Goal: Task Accomplishment & Management: Use online tool/utility

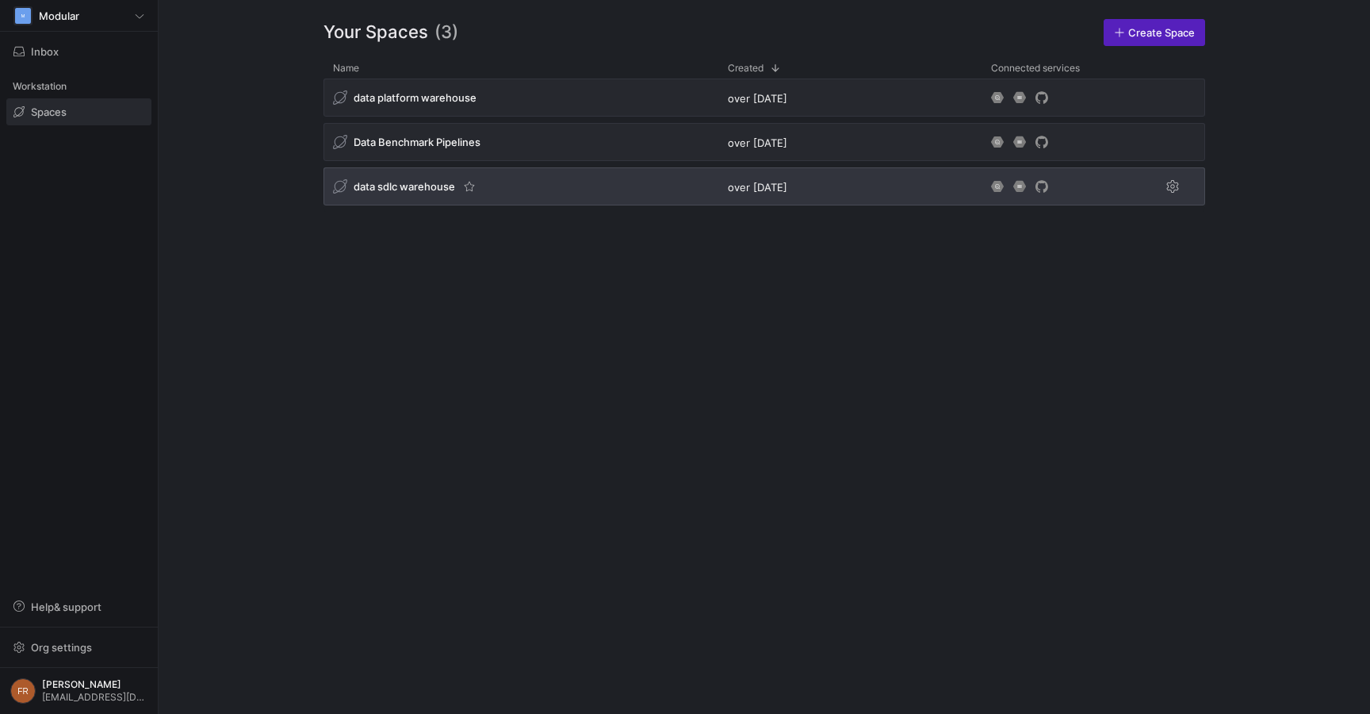
click at [547, 189] on div "data sdlc warehouse" at bounding box center [520, 186] width 395 height 38
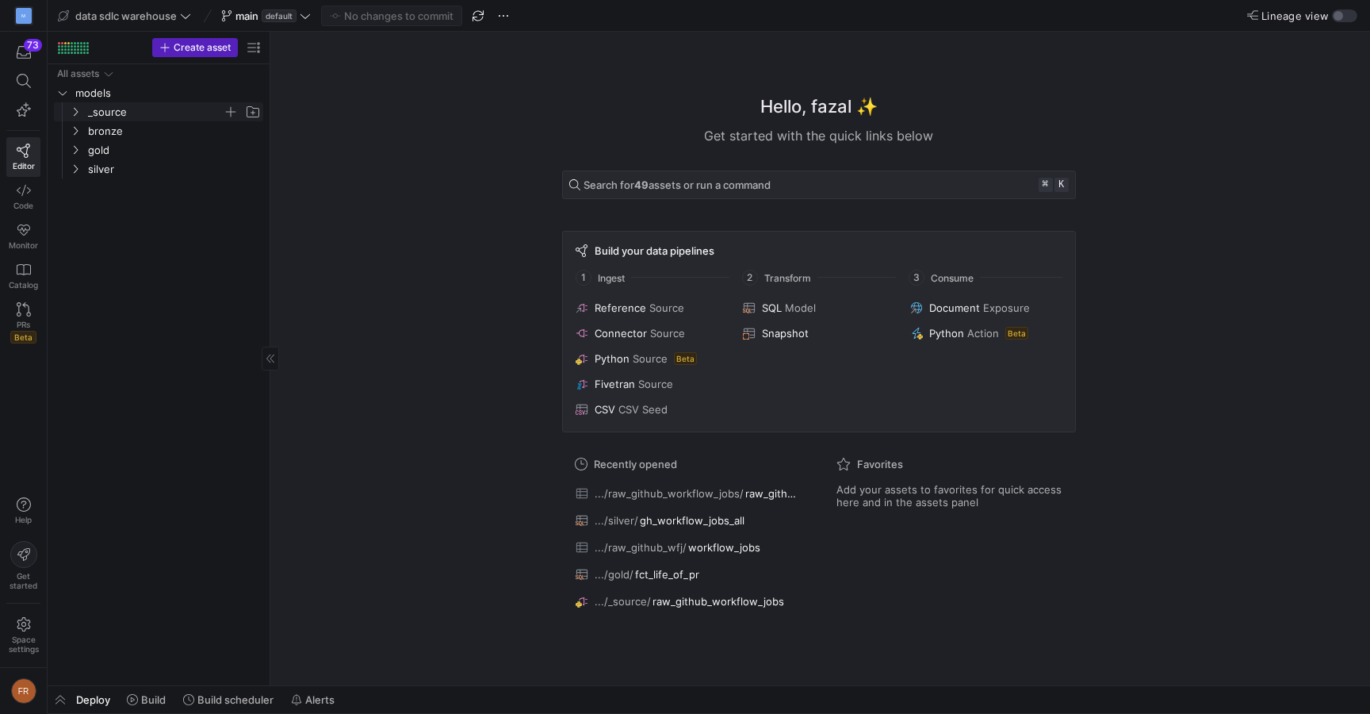
click at [146, 107] on span "_source" at bounding box center [155, 112] width 135 height 18
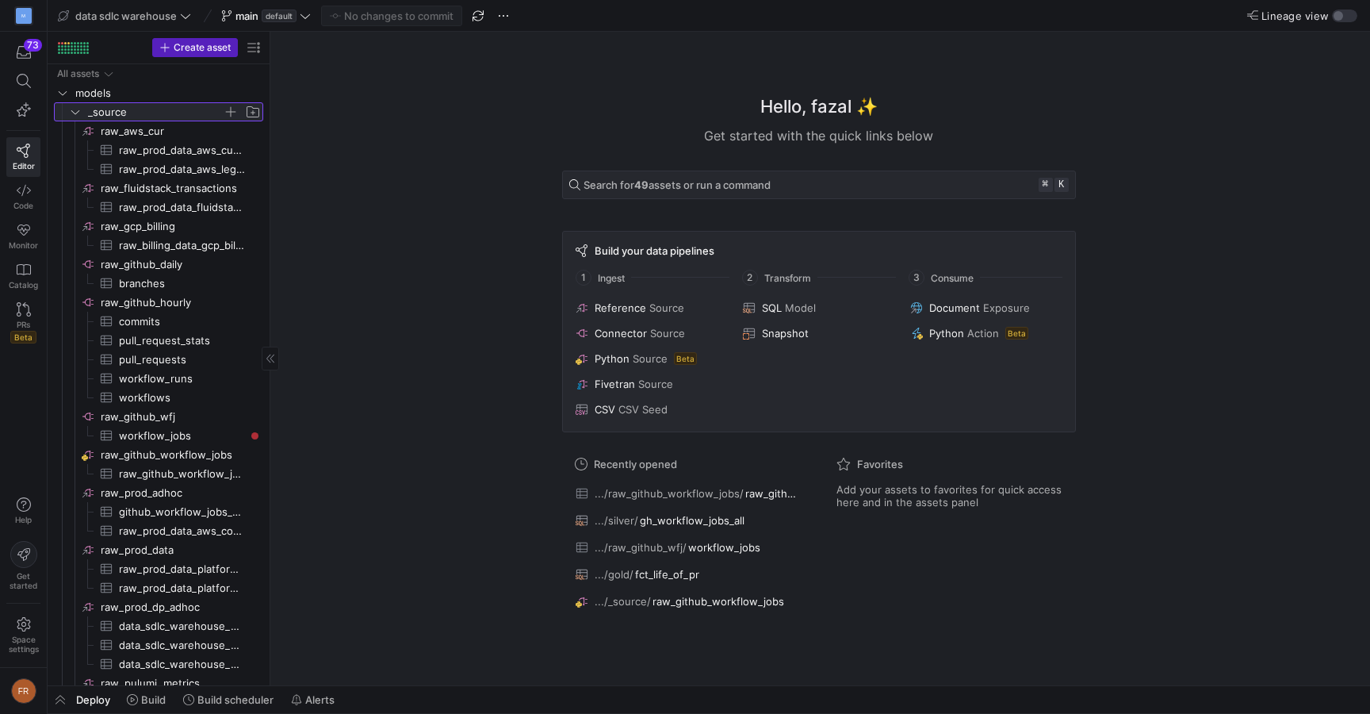
click at [144, 111] on span "_source" at bounding box center [155, 112] width 135 height 18
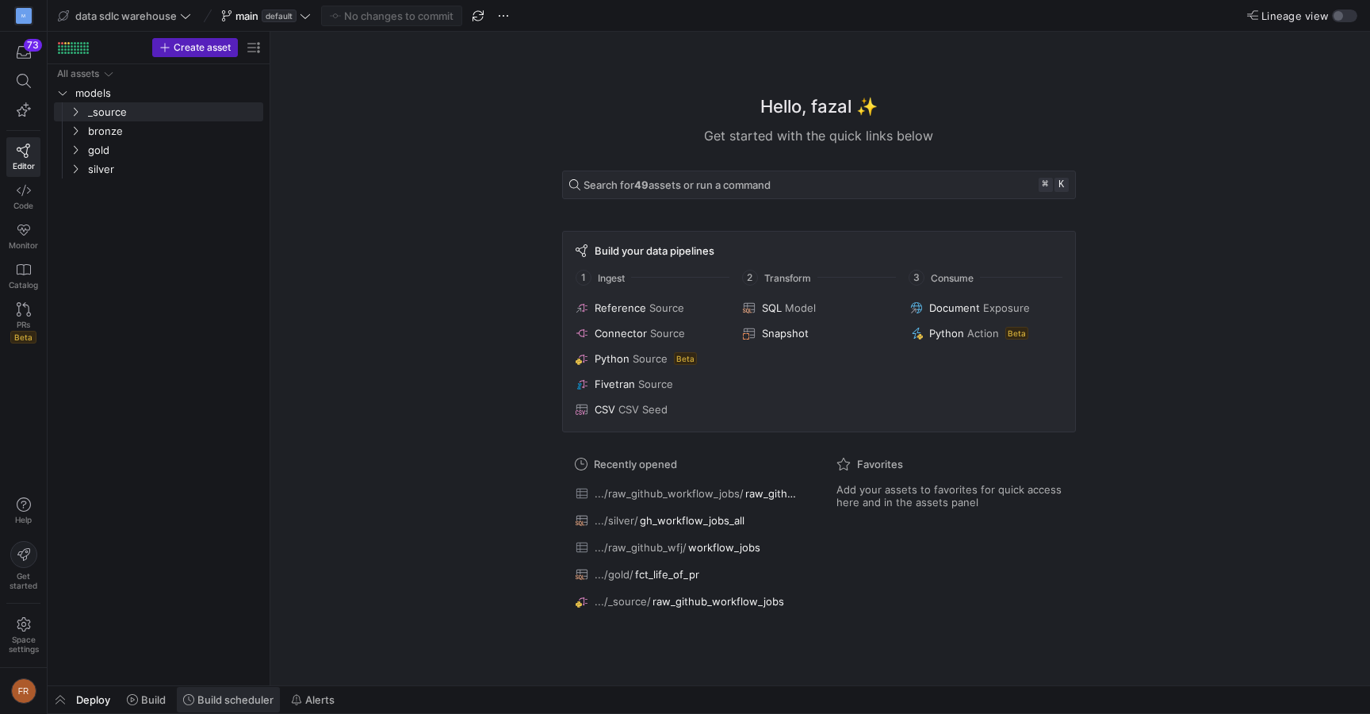
click at [255, 692] on span at bounding box center [228, 699] width 103 height 25
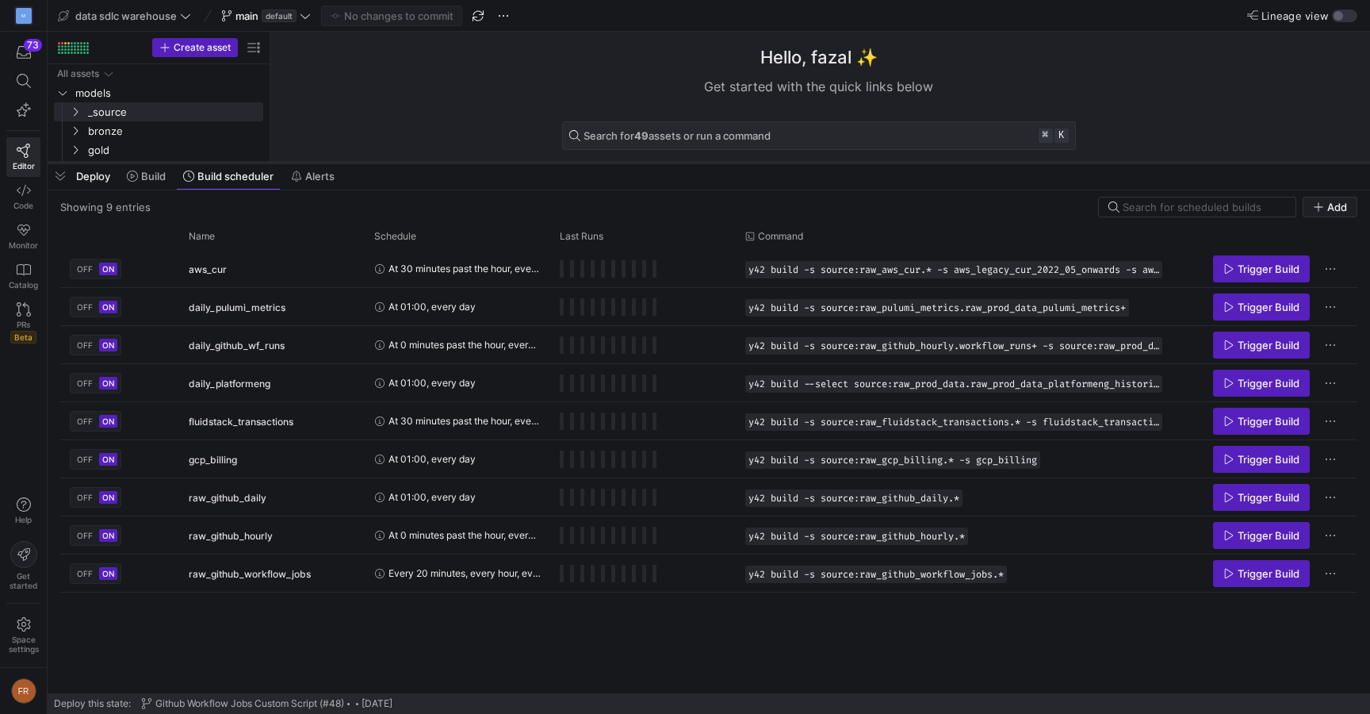
drag, startPoint x: 496, startPoint y: 422, endPoint x: 595, endPoint y: 121, distance: 316.9
click at [595, 159] on div at bounding box center [709, 162] width 1322 height 6
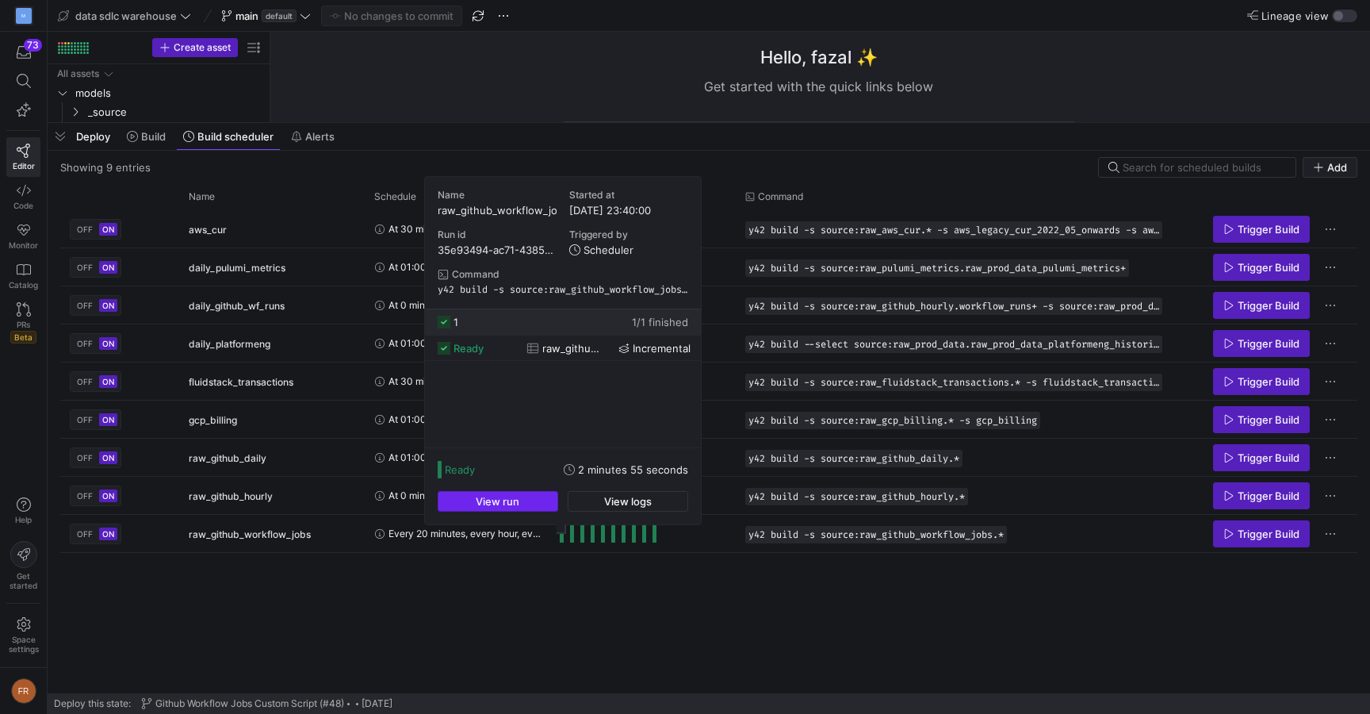
click at [530, 503] on span "button" at bounding box center [497, 501] width 119 height 19
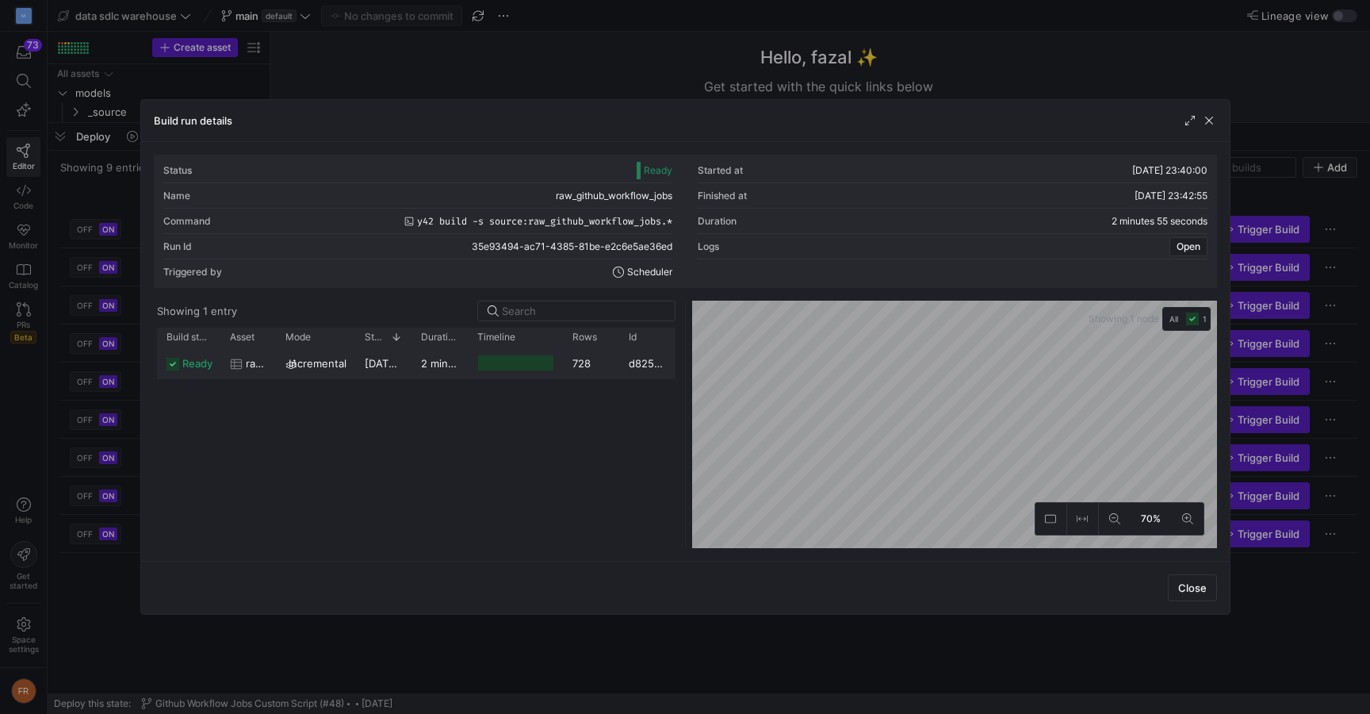
click at [606, 366] on div "728" at bounding box center [591, 362] width 56 height 31
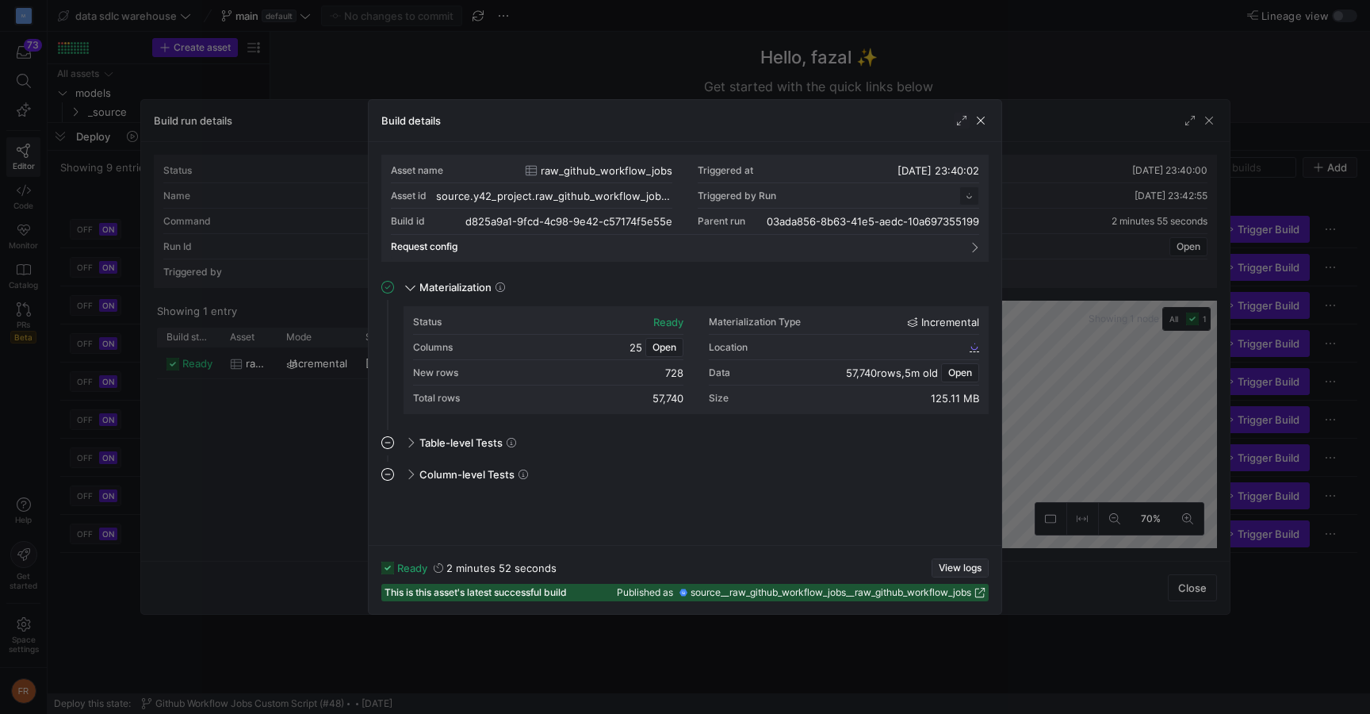
click at [947, 564] on span "View logs" at bounding box center [960, 567] width 43 height 11
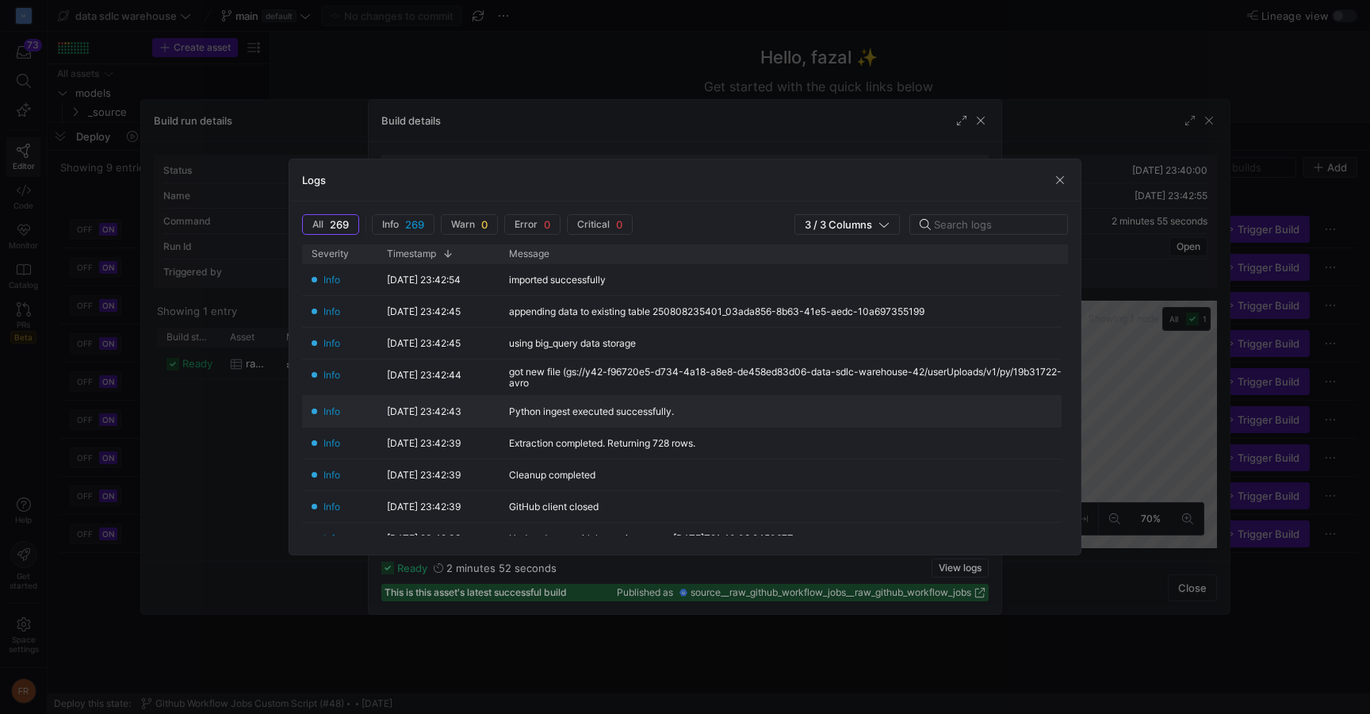
scroll to position [143, 0]
click at [1147, 274] on div at bounding box center [685, 357] width 1370 height 714
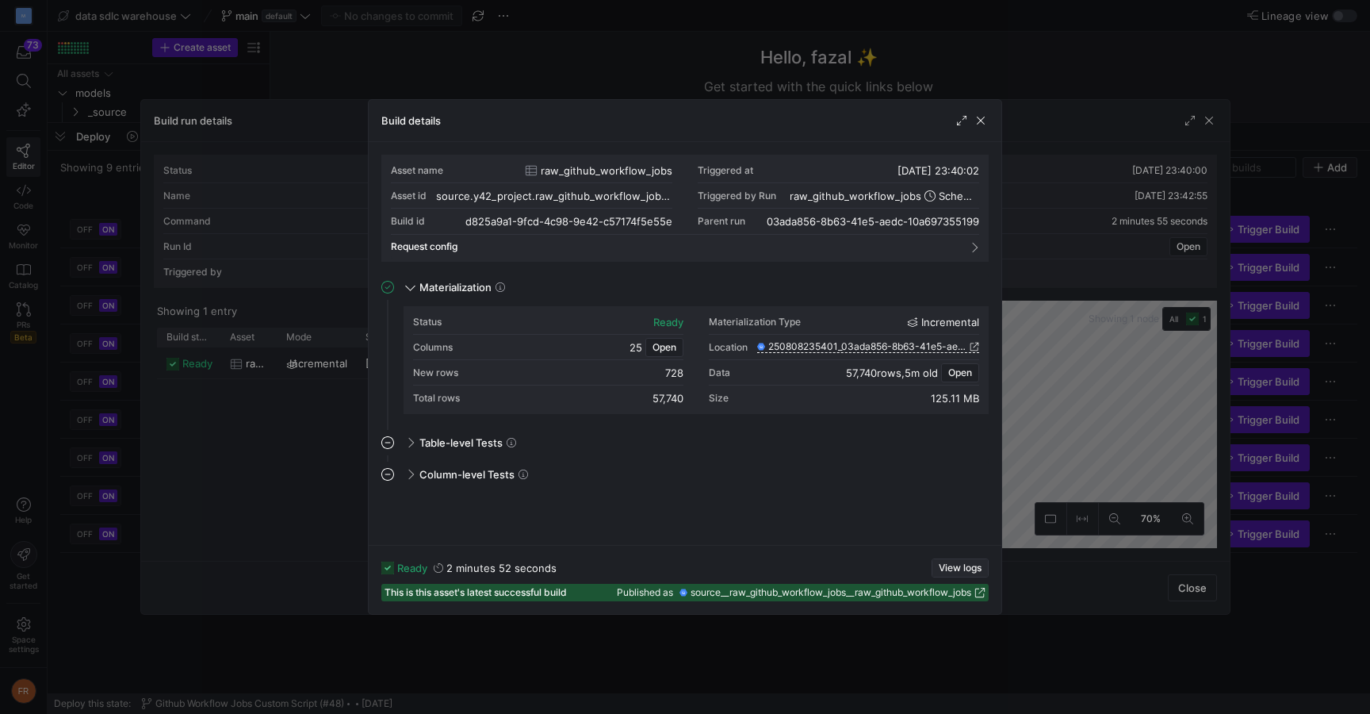
click at [947, 568] on span "View logs" at bounding box center [960, 567] width 43 height 11
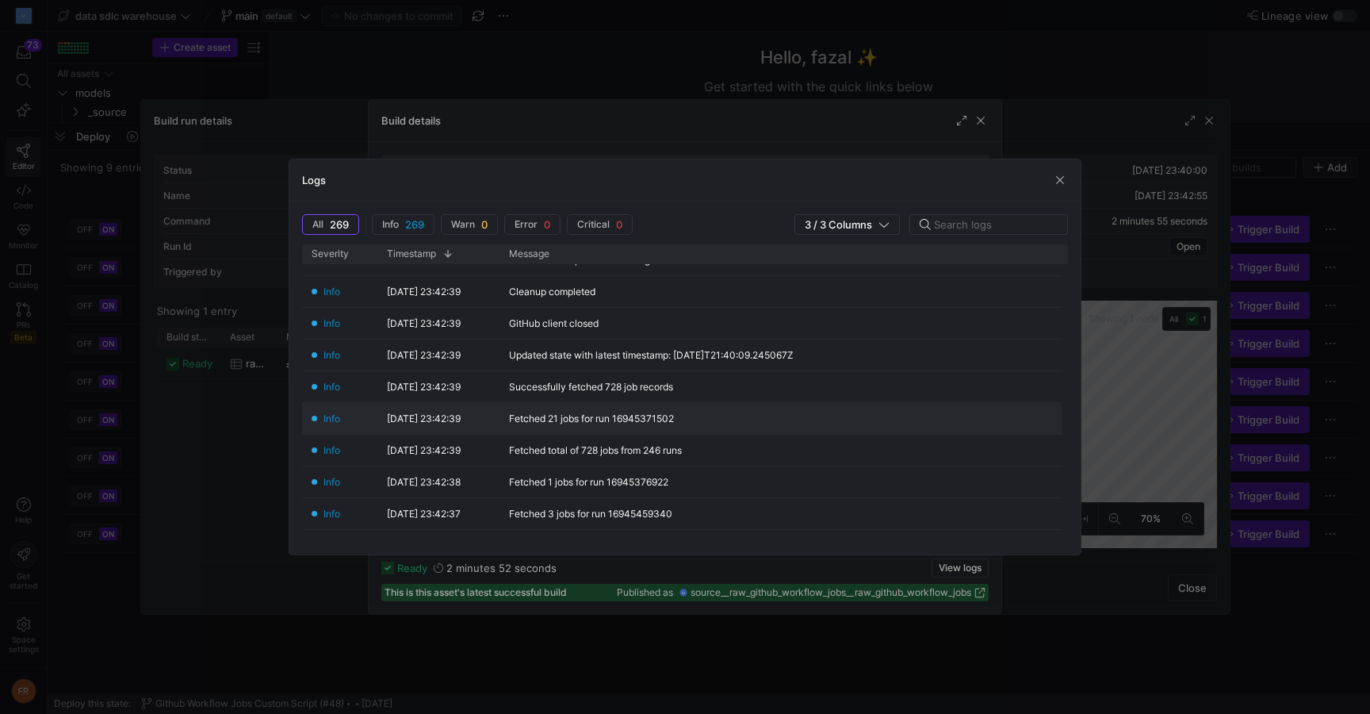
scroll to position [190, 0]
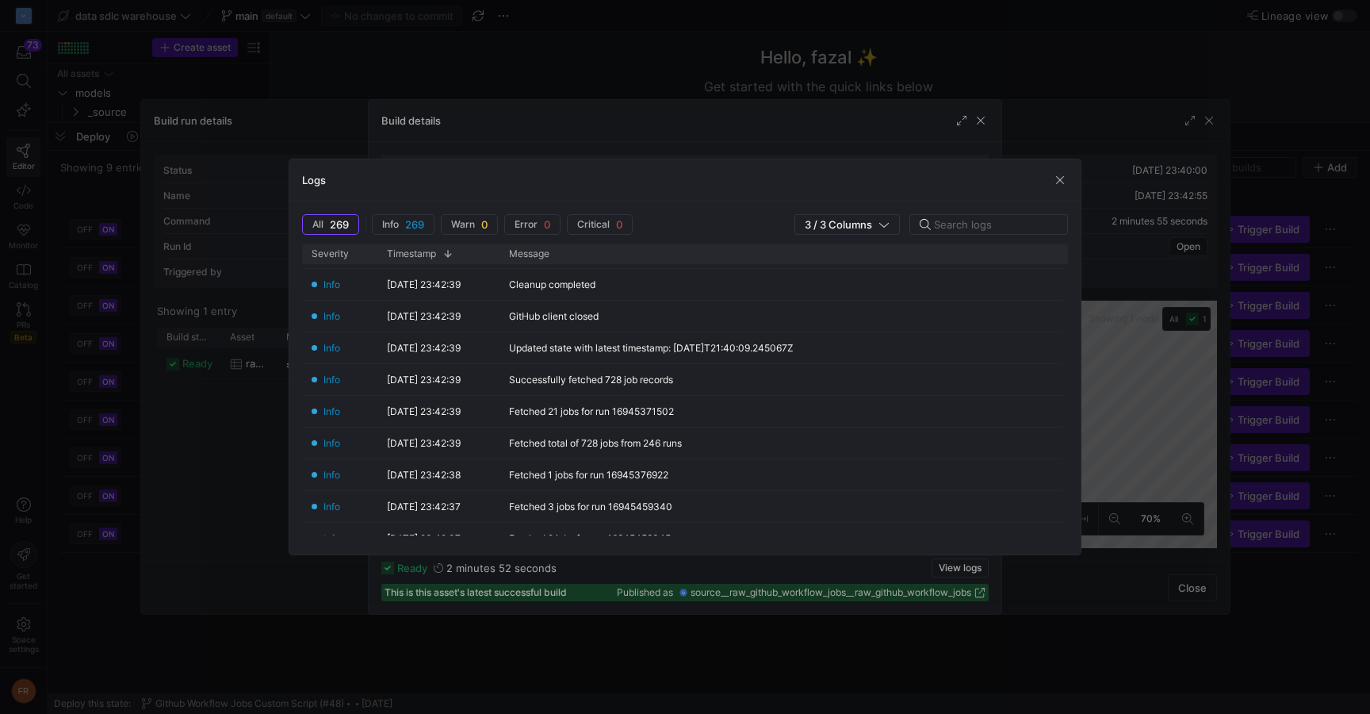
click at [1056, 117] on div at bounding box center [685, 357] width 1370 height 714
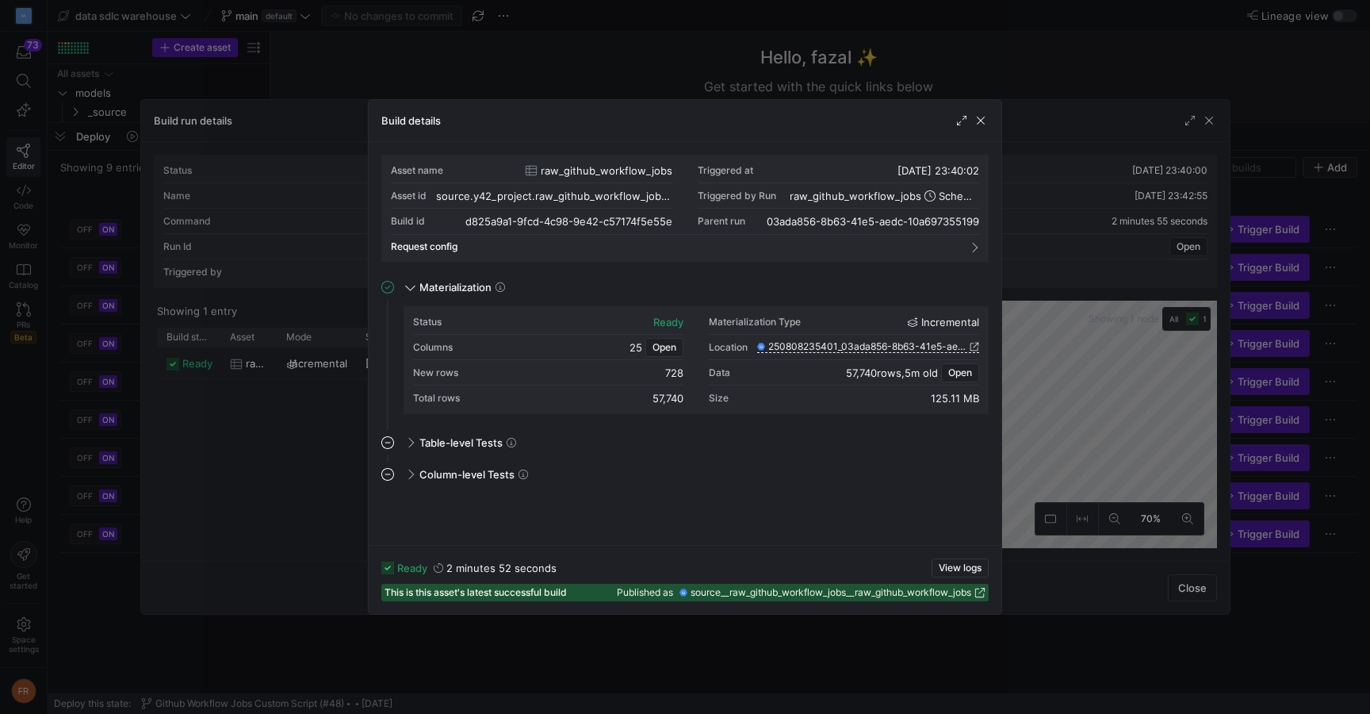
click at [1015, 71] on div at bounding box center [685, 357] width 1370 height 714
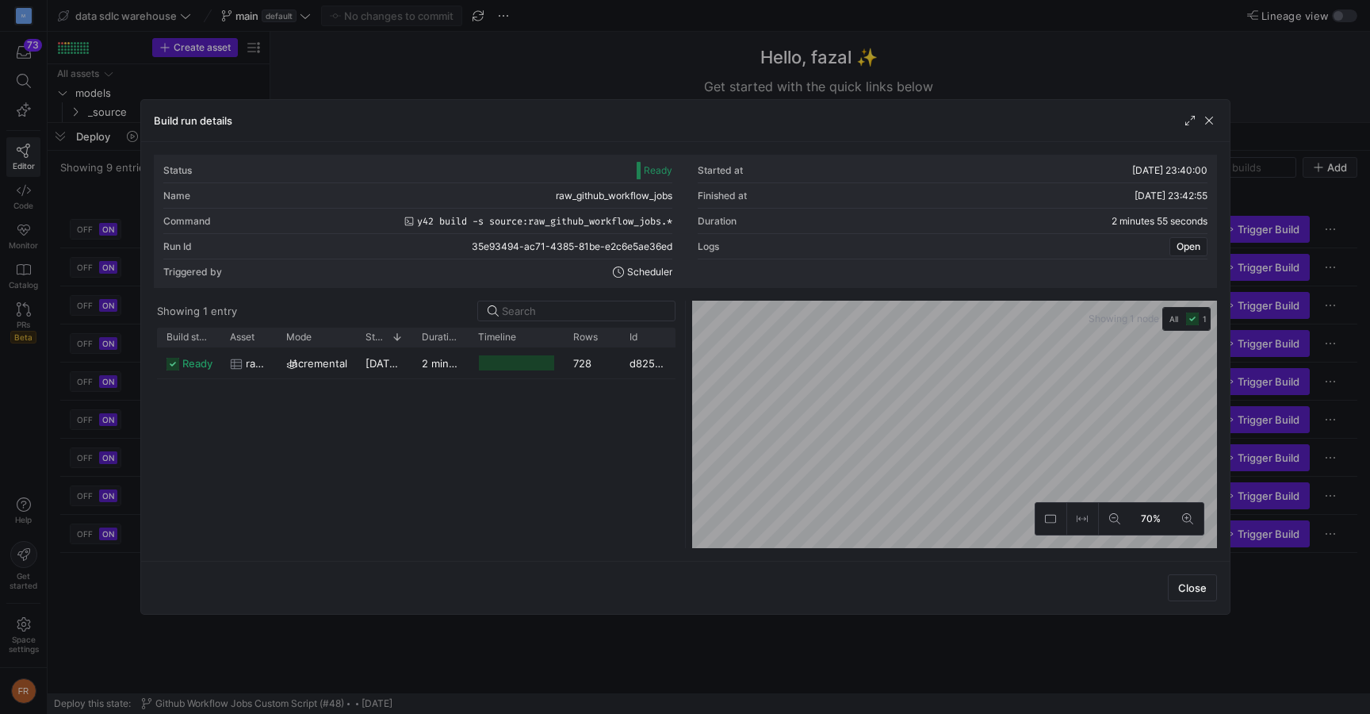
click at [1021, 71] on div at bounding box center [685, 357] width 1370 height 714
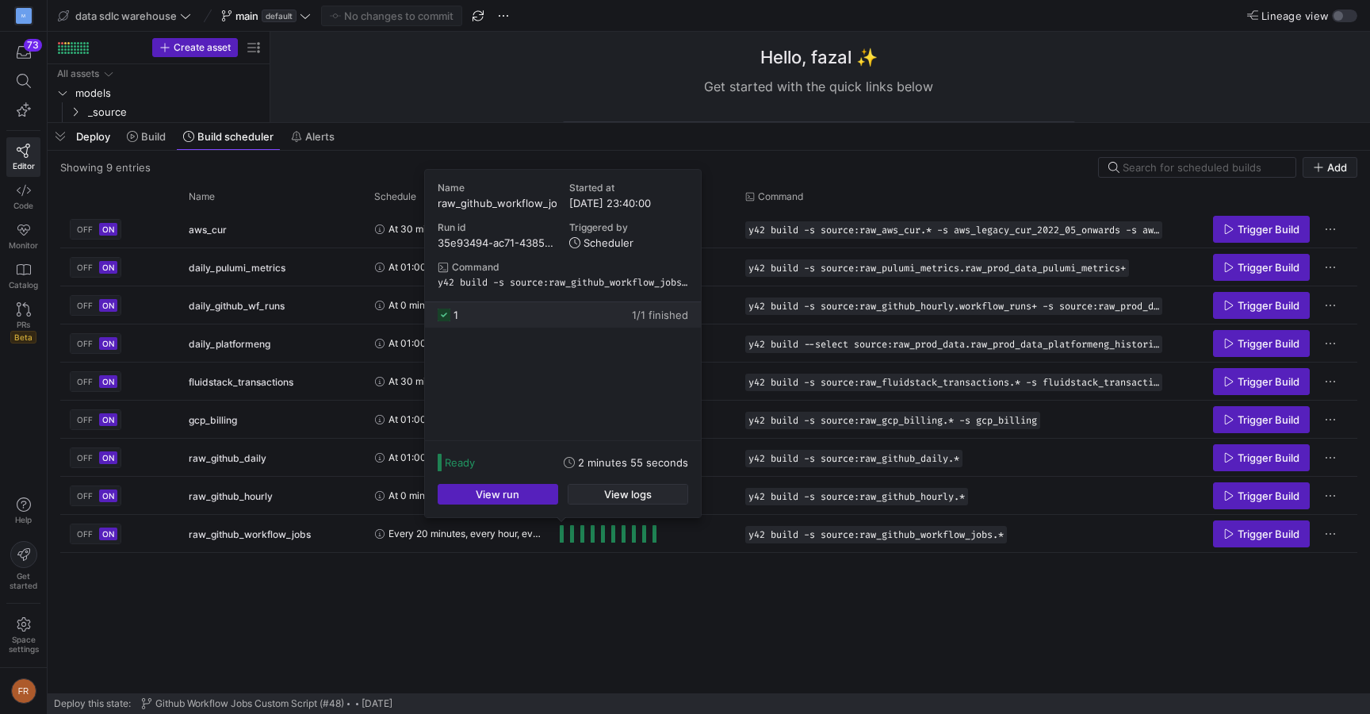
click at [584, 494] on span "button" at bounding box center [627, 493] width 119 height 19
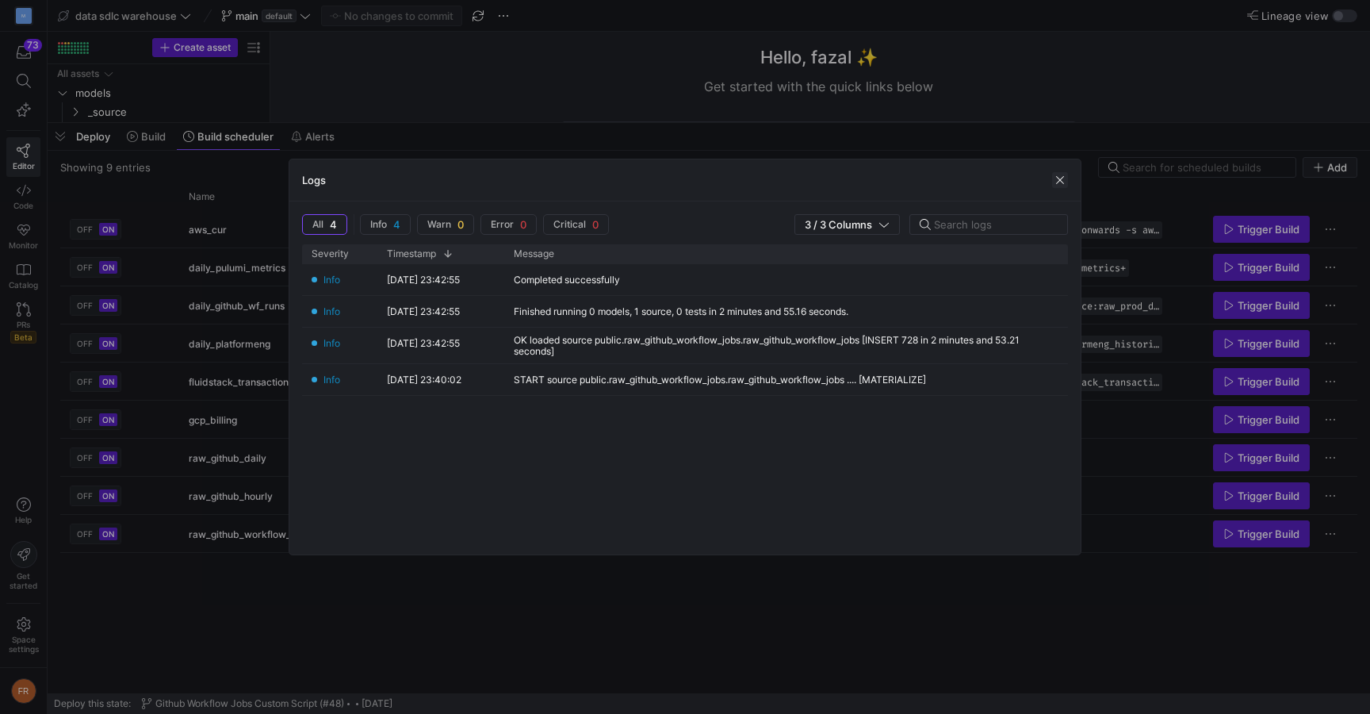
click at [1060, 182] on span "button" at bounding box center [1060, 180] width 16 height 16
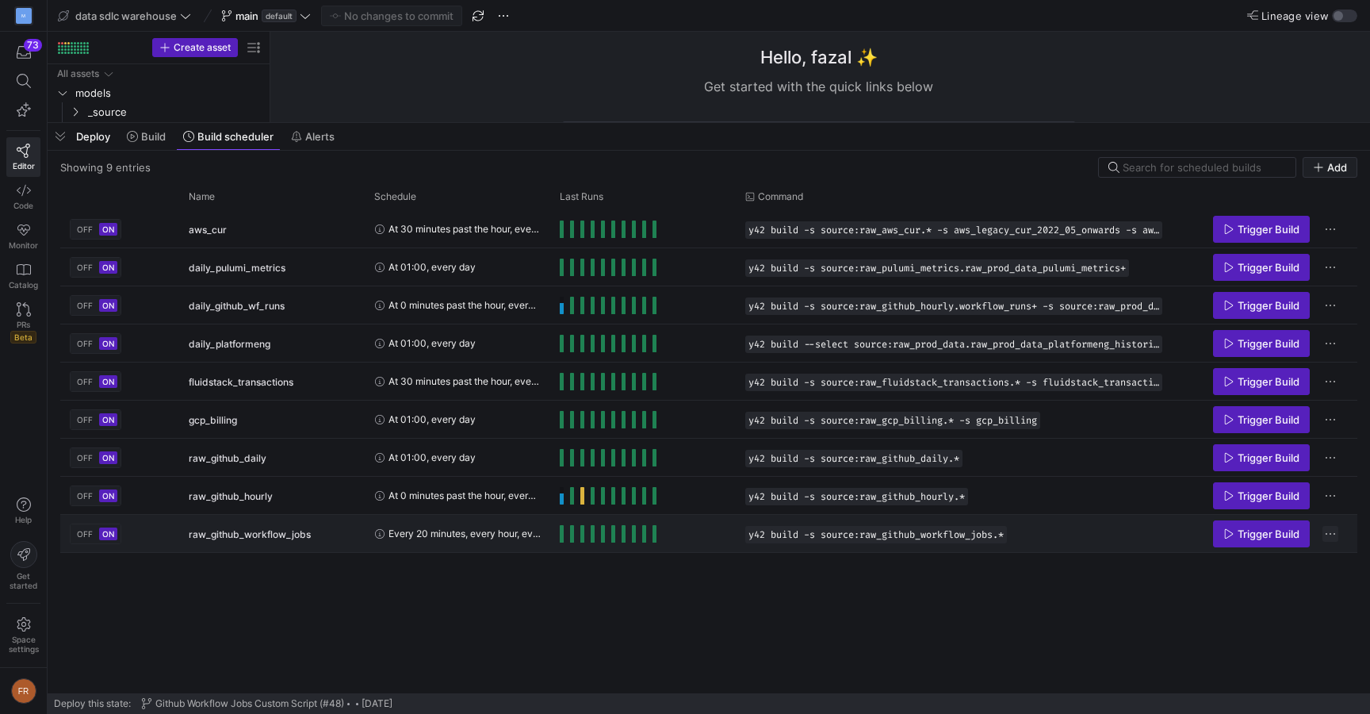
click at [1332, 536] on span "Press SPACE to select this row." at bounding box center [1330, 534] width 16 height 16
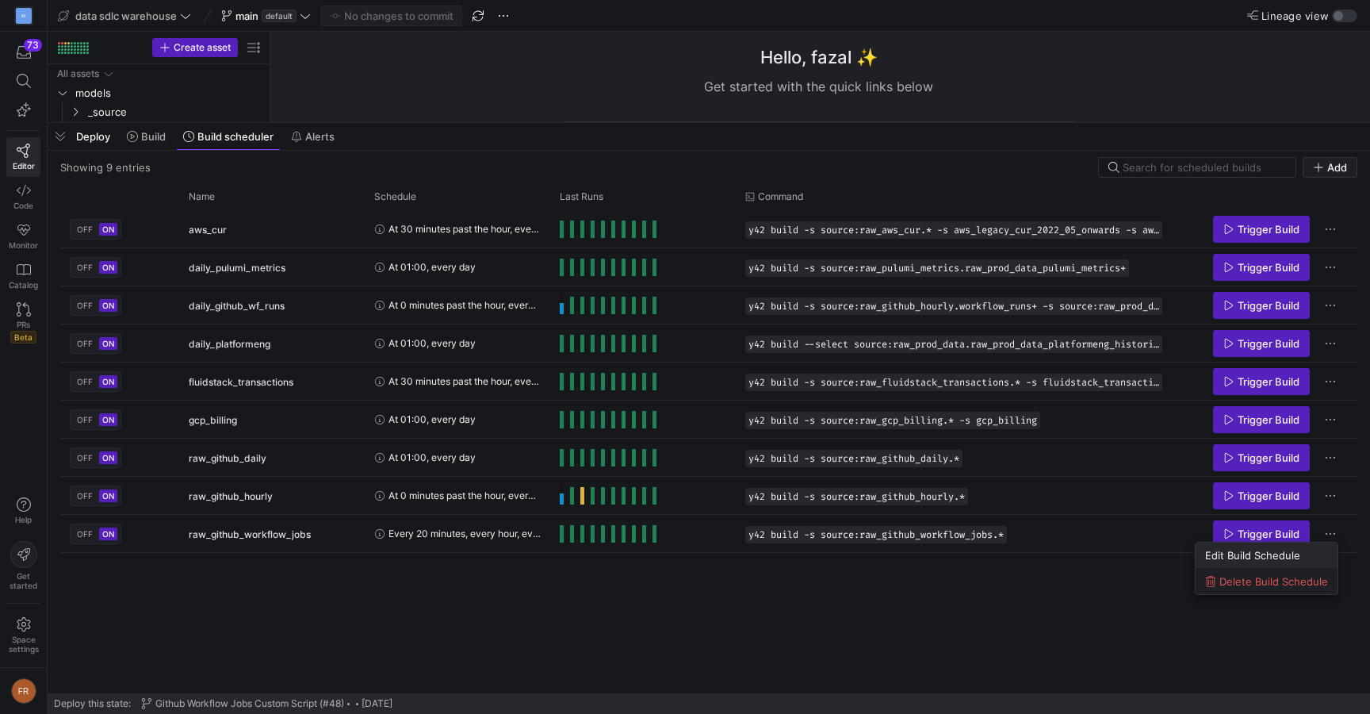
click at [1307, 554] on span "Edit Build Schedule" at bounding box center [1266, 555] width 123 height 13
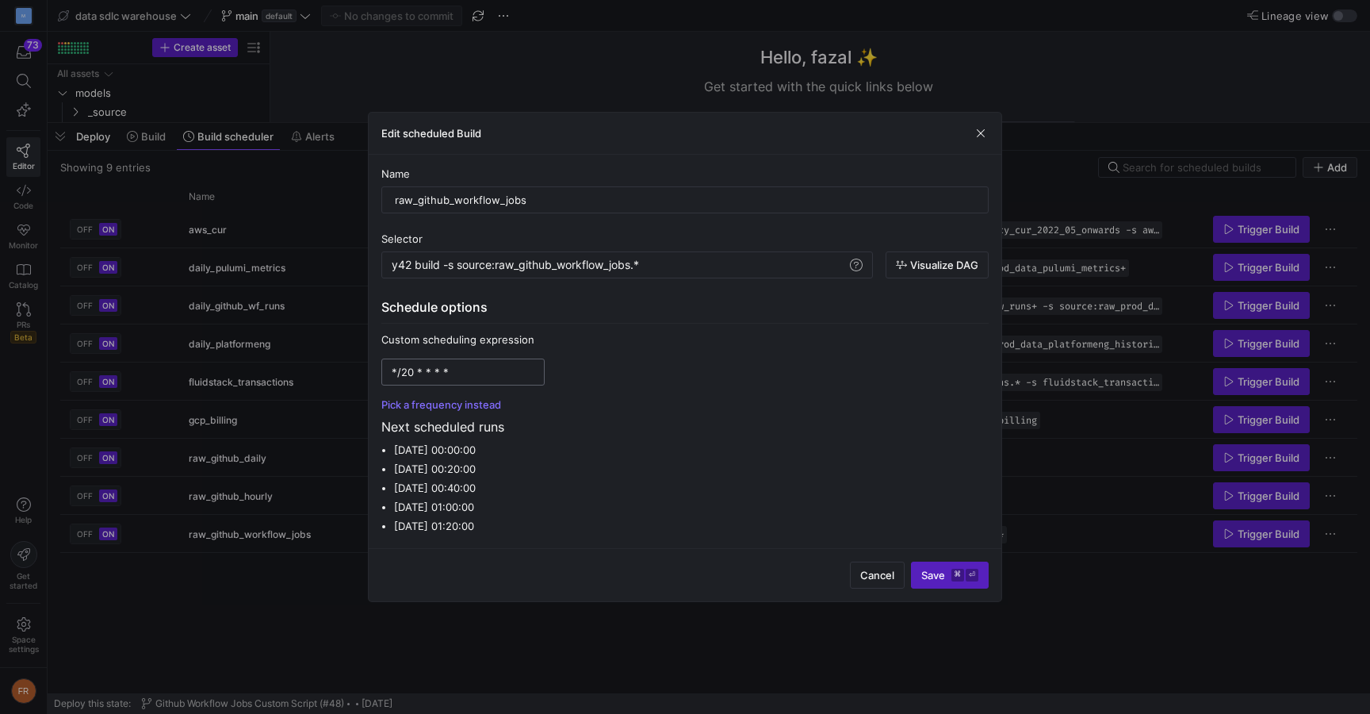
click at [415, 373] on input "*/20 * * * *" at bounding box center [463, 372] width 143 height 13
click at [413, 372] on input "*/20 * * * *" at bounding box center [463, 372] width 143 height 13
drag, startPoint x: 480, startPoint y: 372, endPoint x: 327, endPoint y: 367, distance: 153.9
click at [327, 367] on div "Edit scheduled Build Name raw_github_workflow_jobs Selector y42 build -s source…" at bounding box center [685, 357] width 1370 height 714
click at [584, 473] on li "[DATE] 00:20:00" at bounding box center [691, 468] width 595 height 19
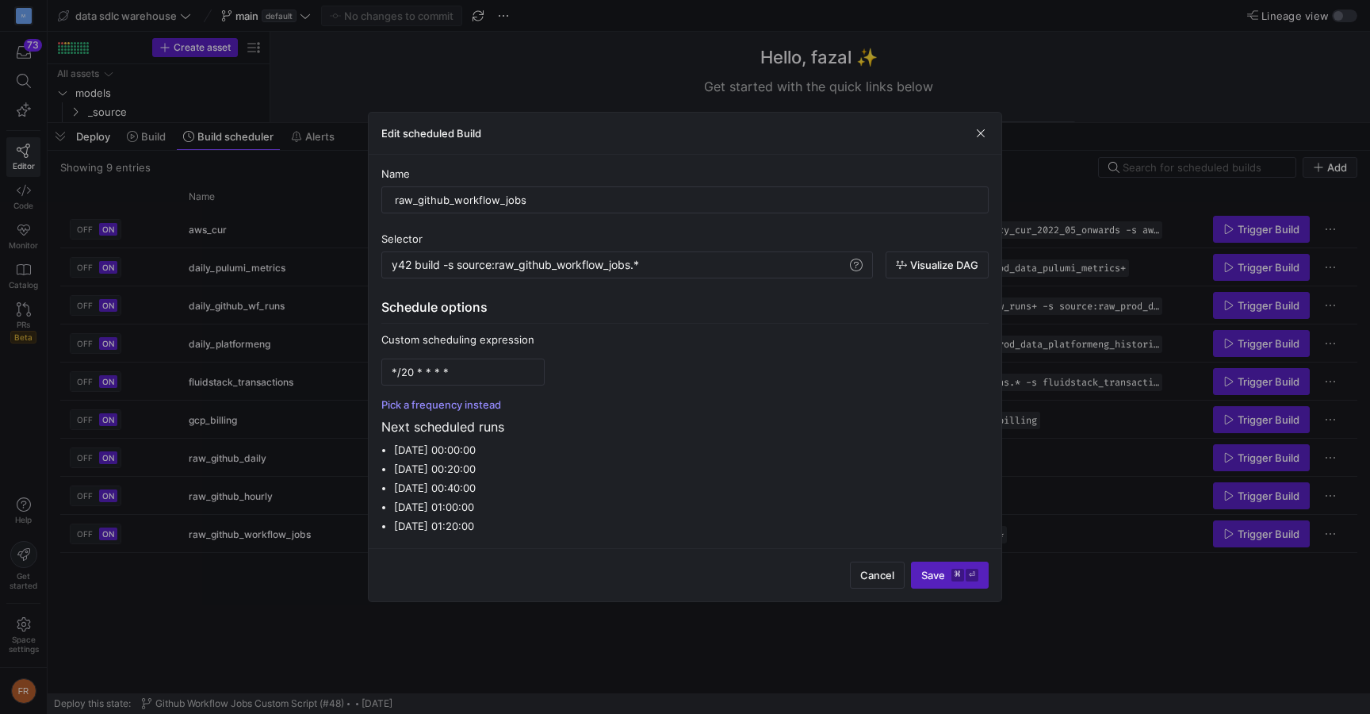
click at [469, 408] on button "Pick a frequency instead" at bounding box center [441, 404] width 120 height 13
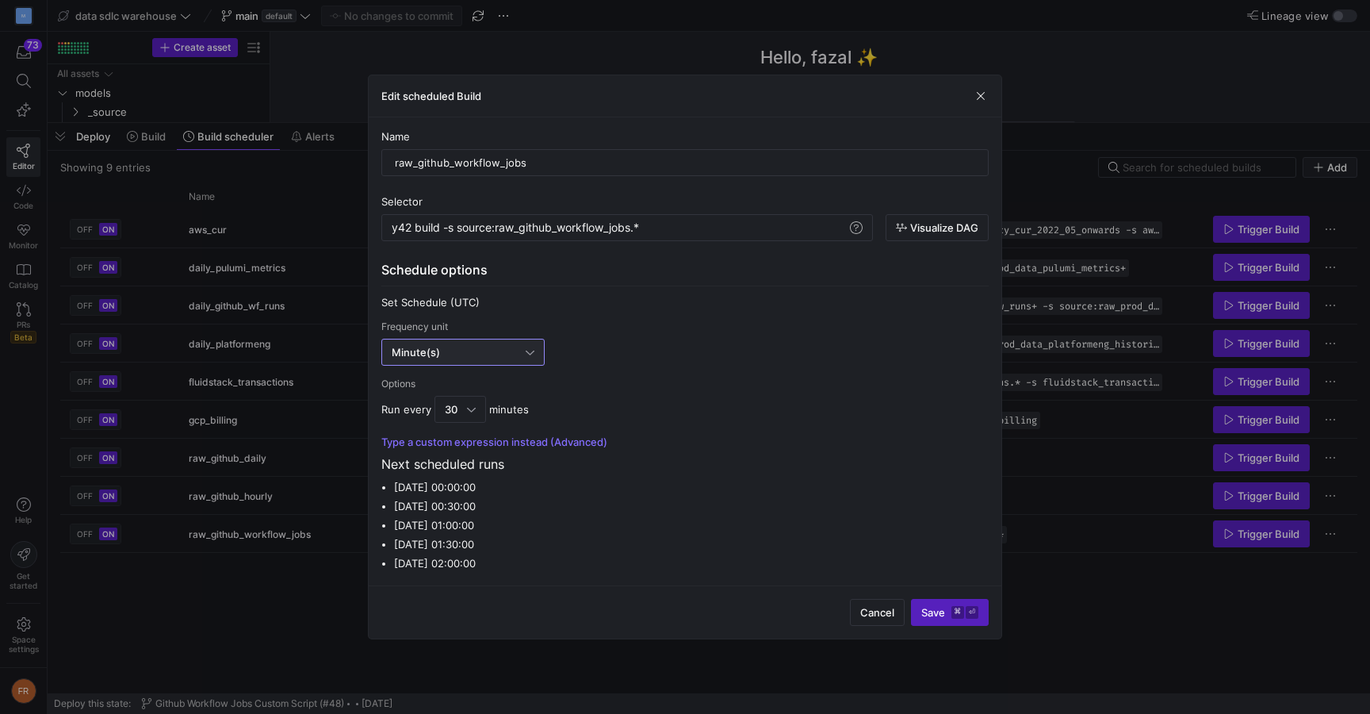
click at [499, 349] on div "Minute(s)" at bounding box center [459, 352] width 134 height 13
click at [458, 411] on span "Hourly" at bounding box center [463, 406] width 149 height 13
click at [668, 430] on y42-cron-editor "Set Schedule (UTC) Frequency unit Hourly Options Run every 1 hour and 0 minutes…" at bounding box center [684, 372] width 607 height 152
click at [461, 403] on div "1" at bounding box center [456, 409] width 22 height 13
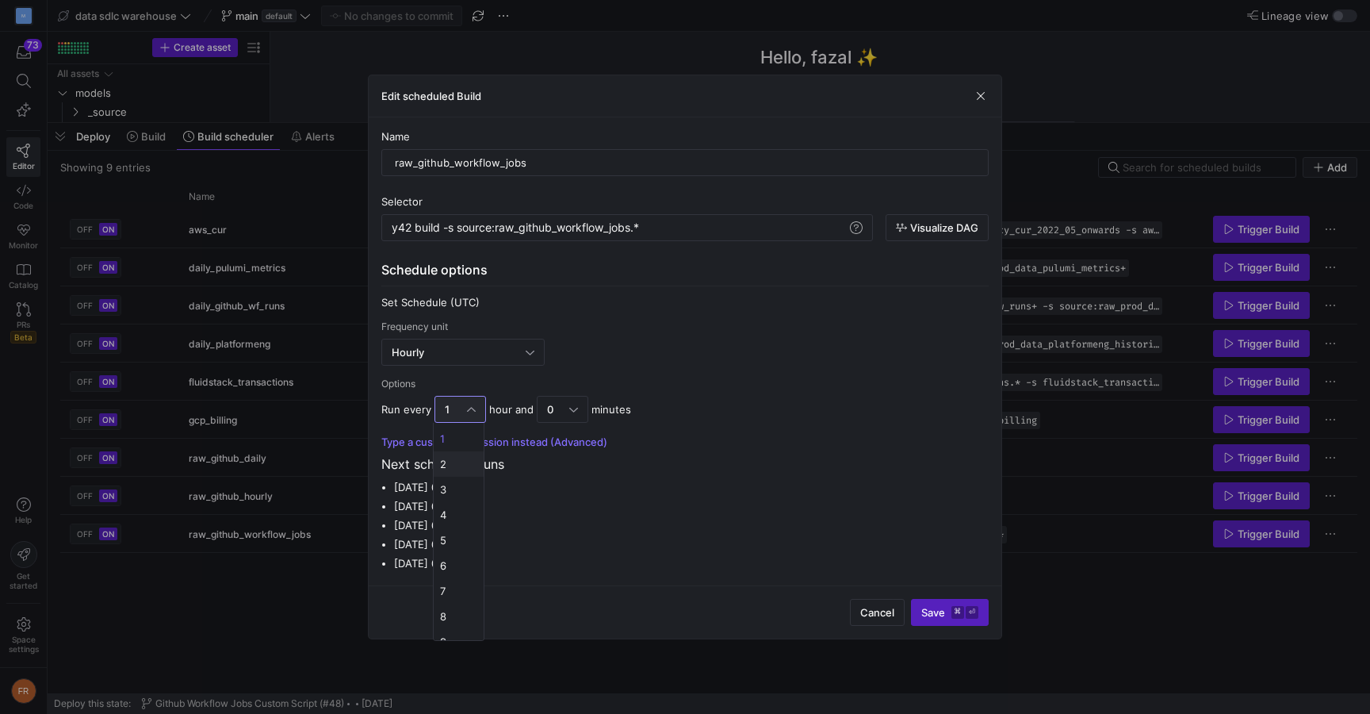
click at [457, 461] on span "2" at bounding box center [458, 463] width 37 height 13
click at [551, 367] on div "Set Schedule (UTC) Frequency unit Hourly Options" at bounding box center [684, 343] width 607 height 94
click at [947, 608] on span "Save ⌘ ⏎" at bounding box center [949, 612] width 57 height 13
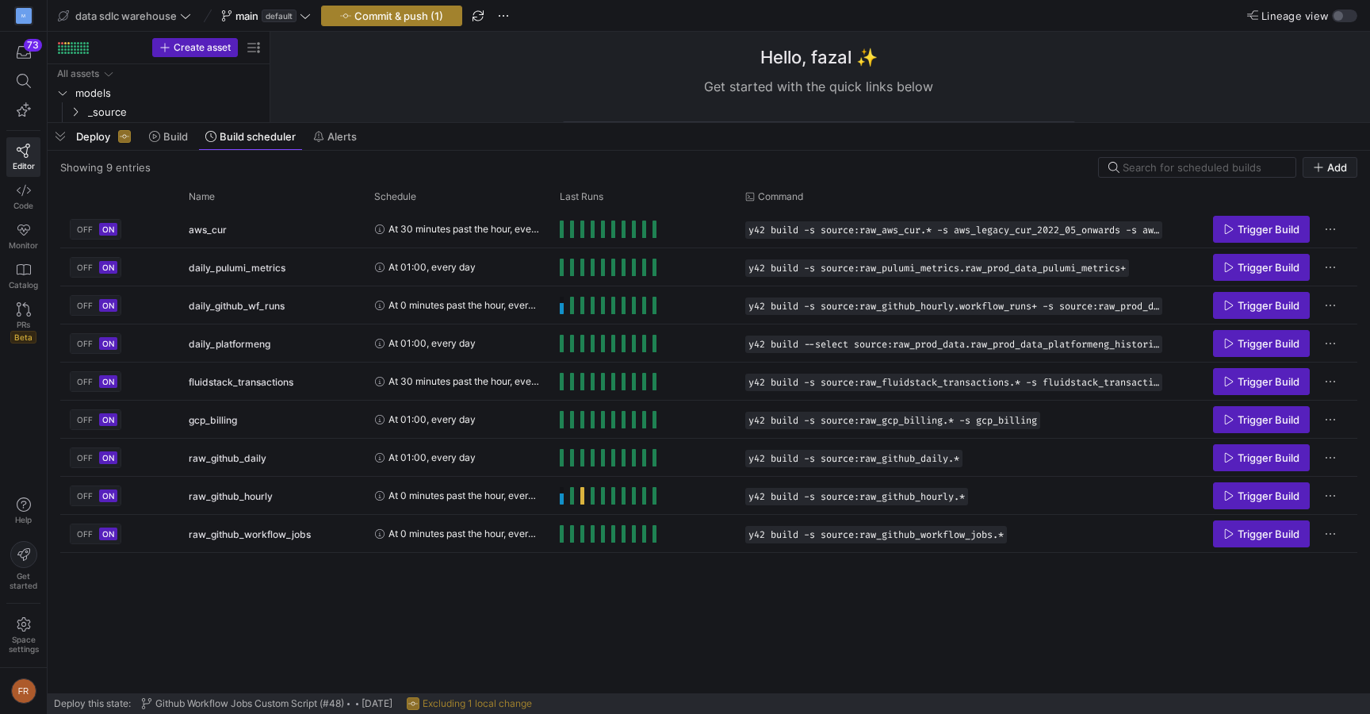
click at [363, 18] on span "Commit & push (1)" at bounding box center [398, 16] width 89 height 13
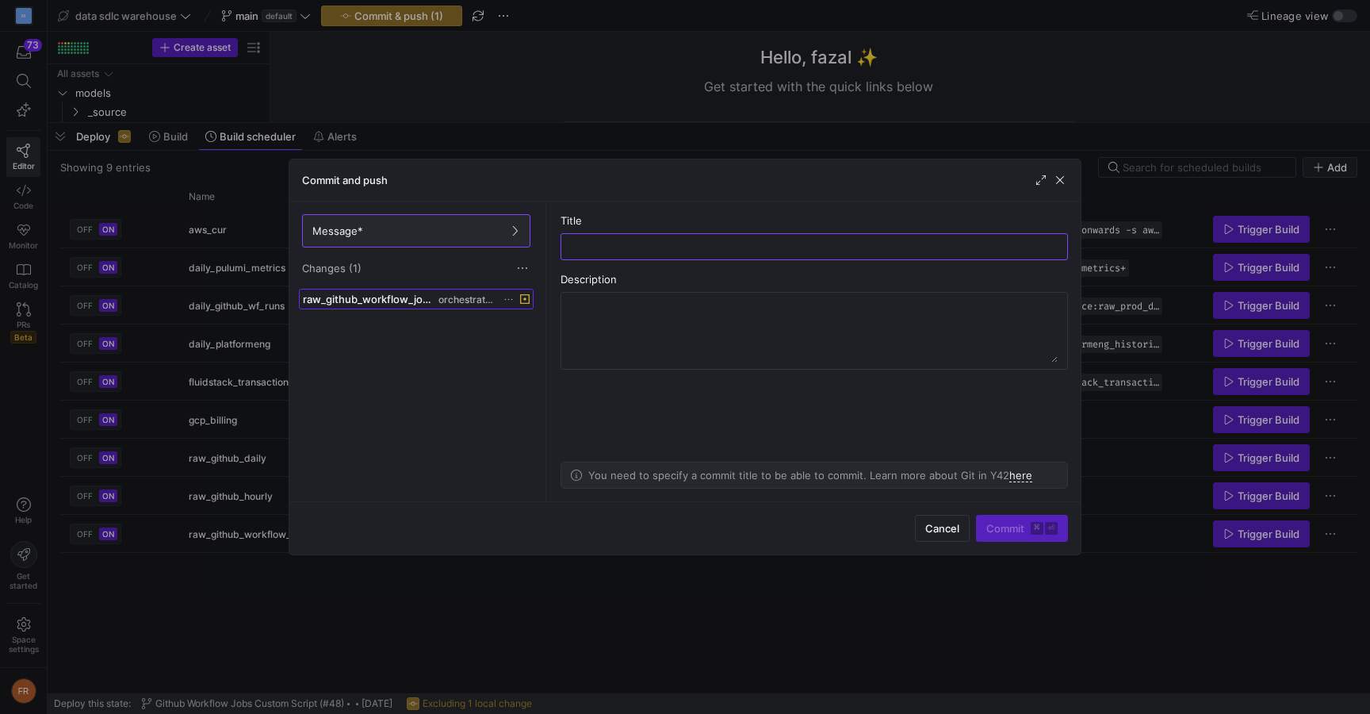
click at [448, 301] on span "orchestrations" at bounding box center [466, 299] width 56 height 11
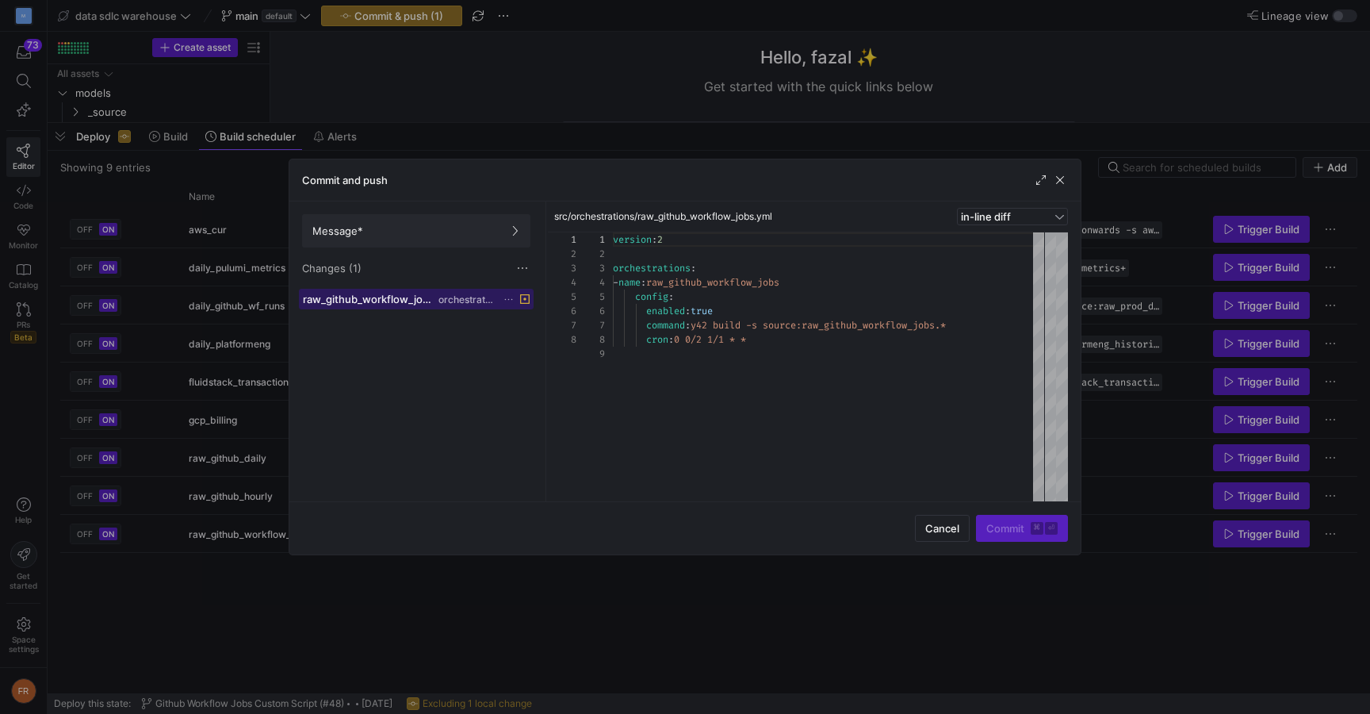
scroll to position [114, 0]
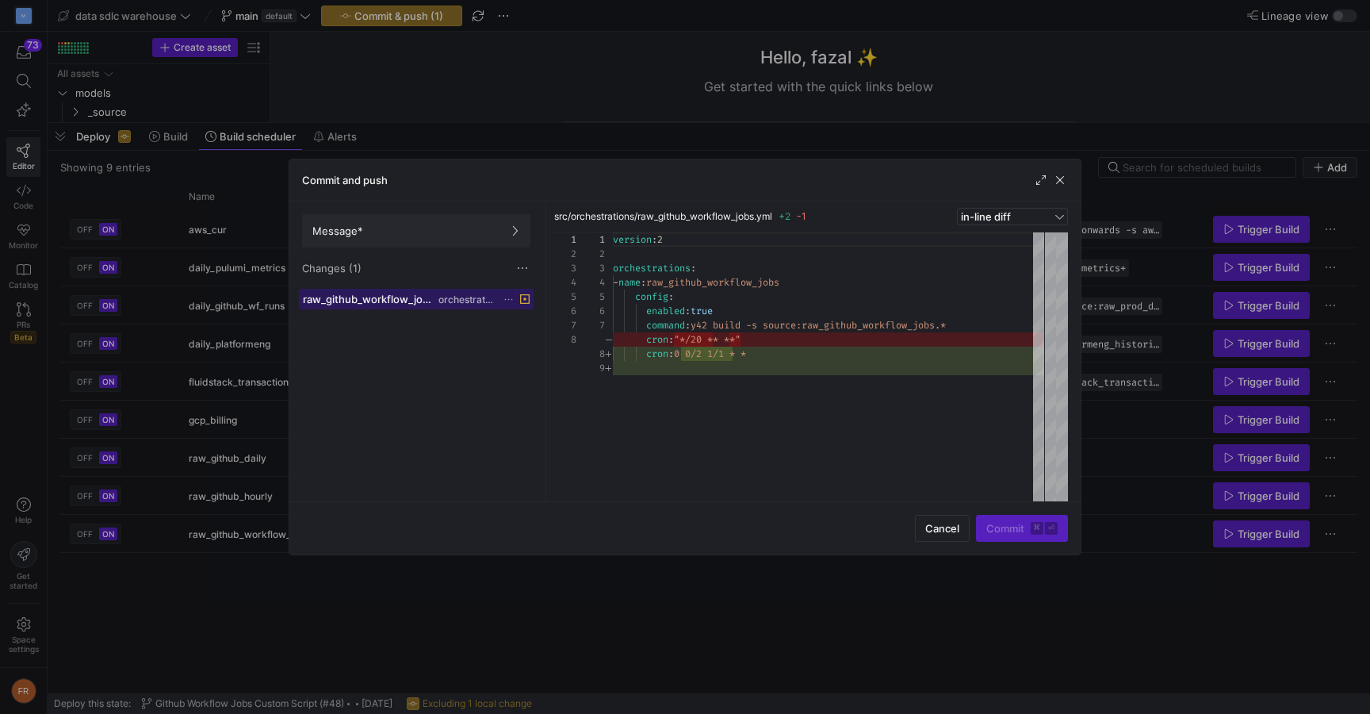
click at [433, 289] on button "raw_github_workflow_jobs.yml orchestrations" at bounding box center [416, 299] width 235 height 21
click at [431, 242] on span at bounding box center [416, 231] width 227 height 32
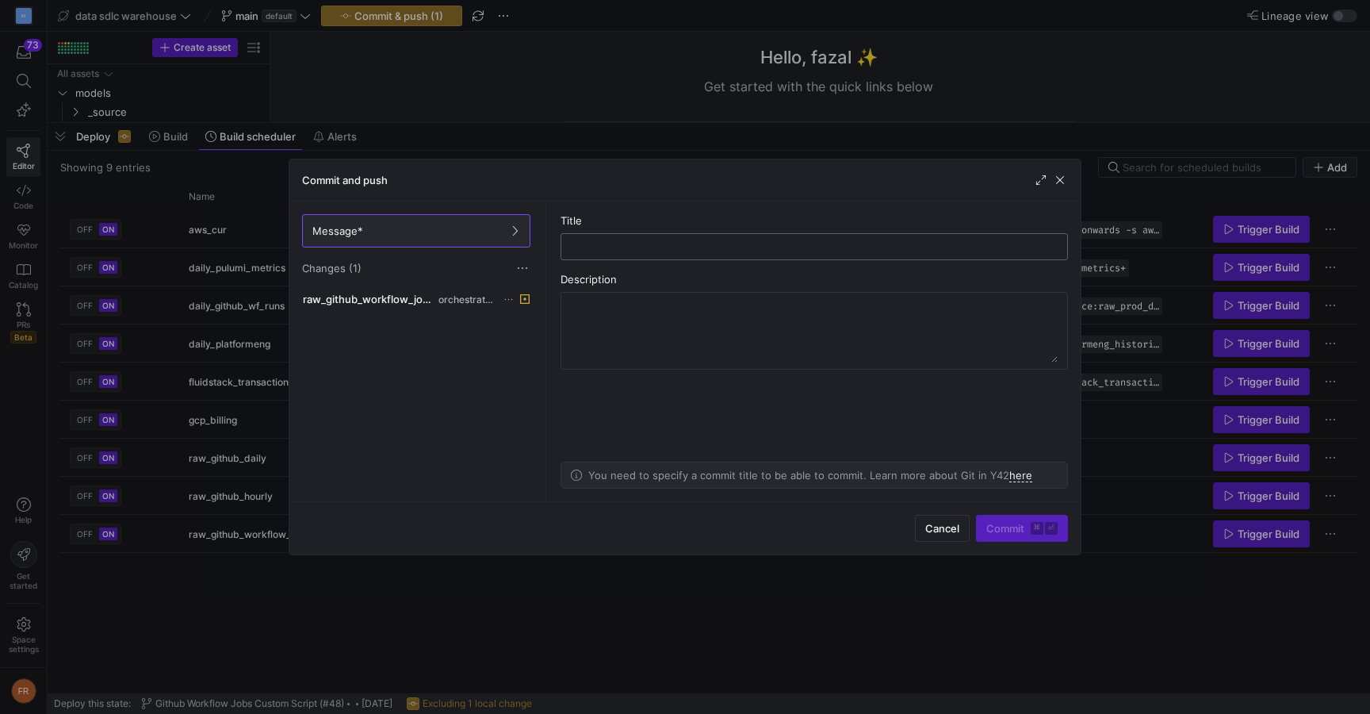
click at [641, 243] on input "text" at bounding box center [814, 246] width 480 height 13
type input "change fr"
click at [1064, 182] on span "button" at bounding box center [1060, 180] width 16 height 16
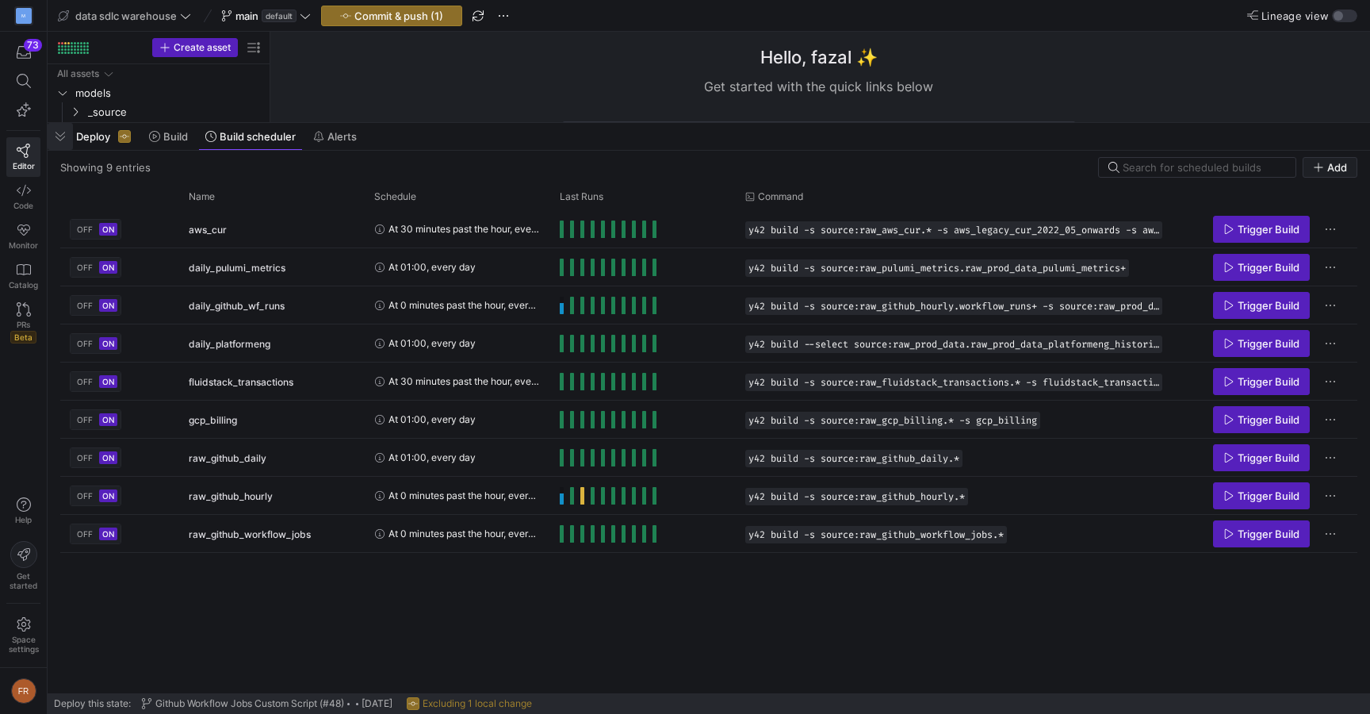
click at [63, 133] on span "button" at bounding box center [60, 136] width 25 height 27
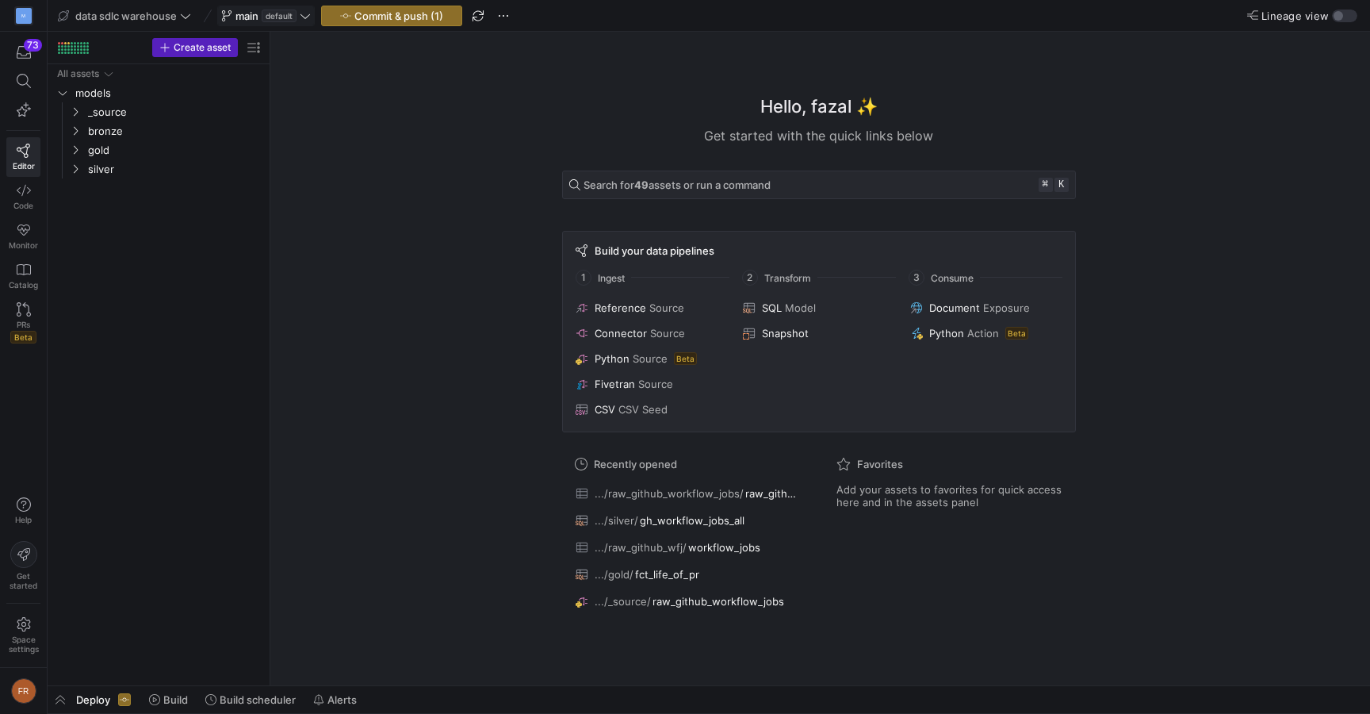
click at [282, 18] on span "default" at bounding box center [279, 16] width 35 height 13
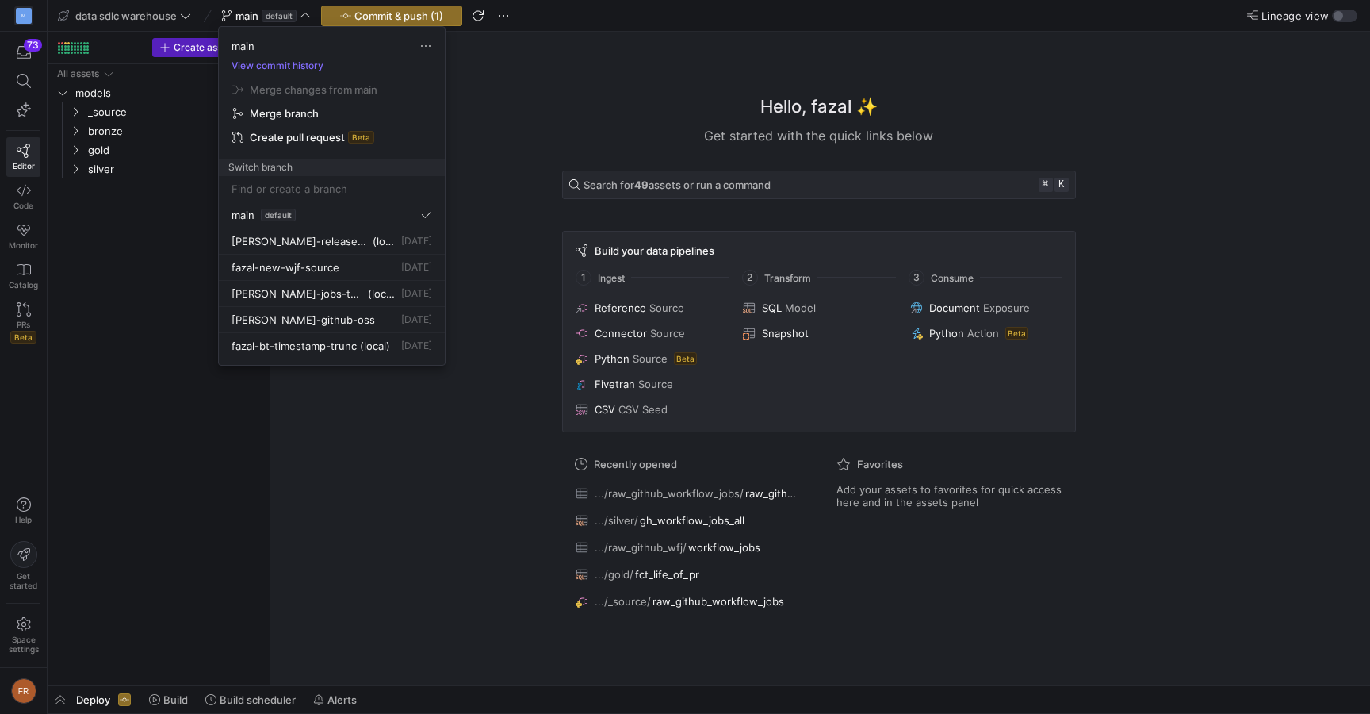
click at [476, 20] on div at bounding box center [685, 357] width 1370 height 714
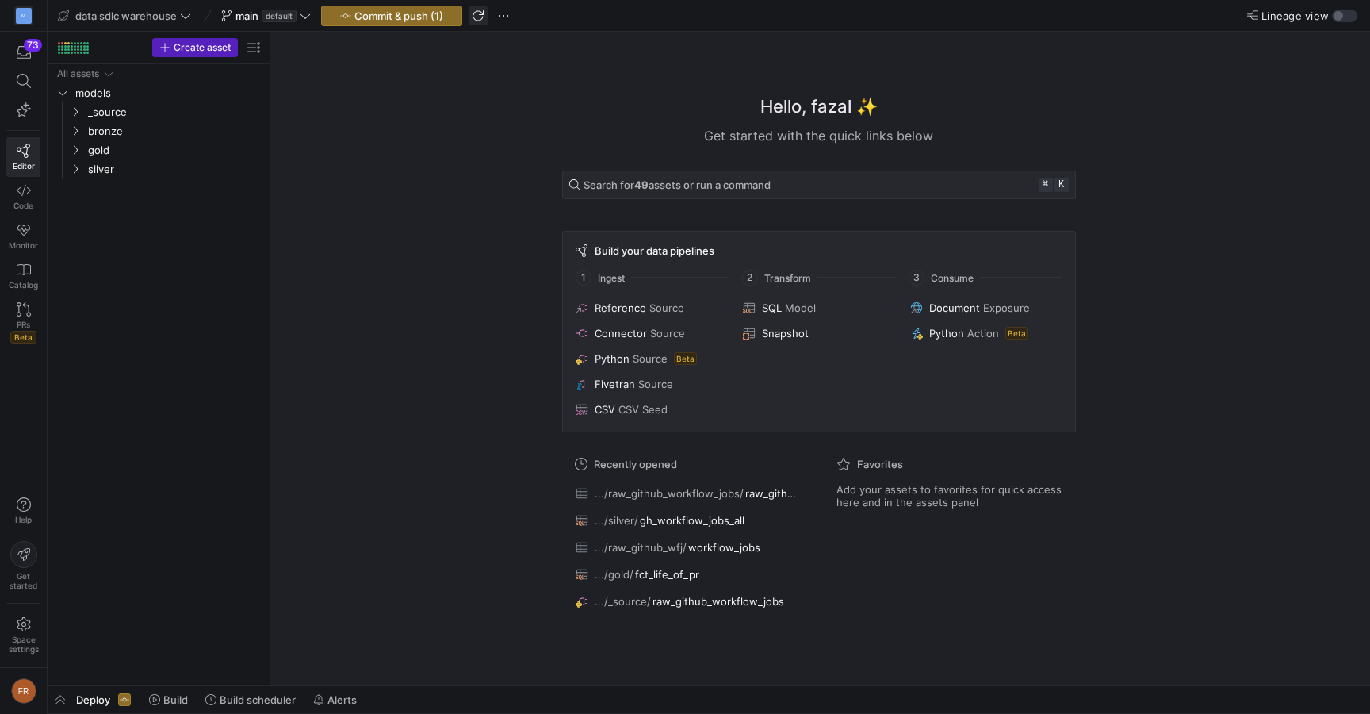
click at [479, 16] on span "button" at bounding box center [478, 15] width 19 height 19
click at [304, 18] on icon at bounding box center [305, 15] width 11 height 11
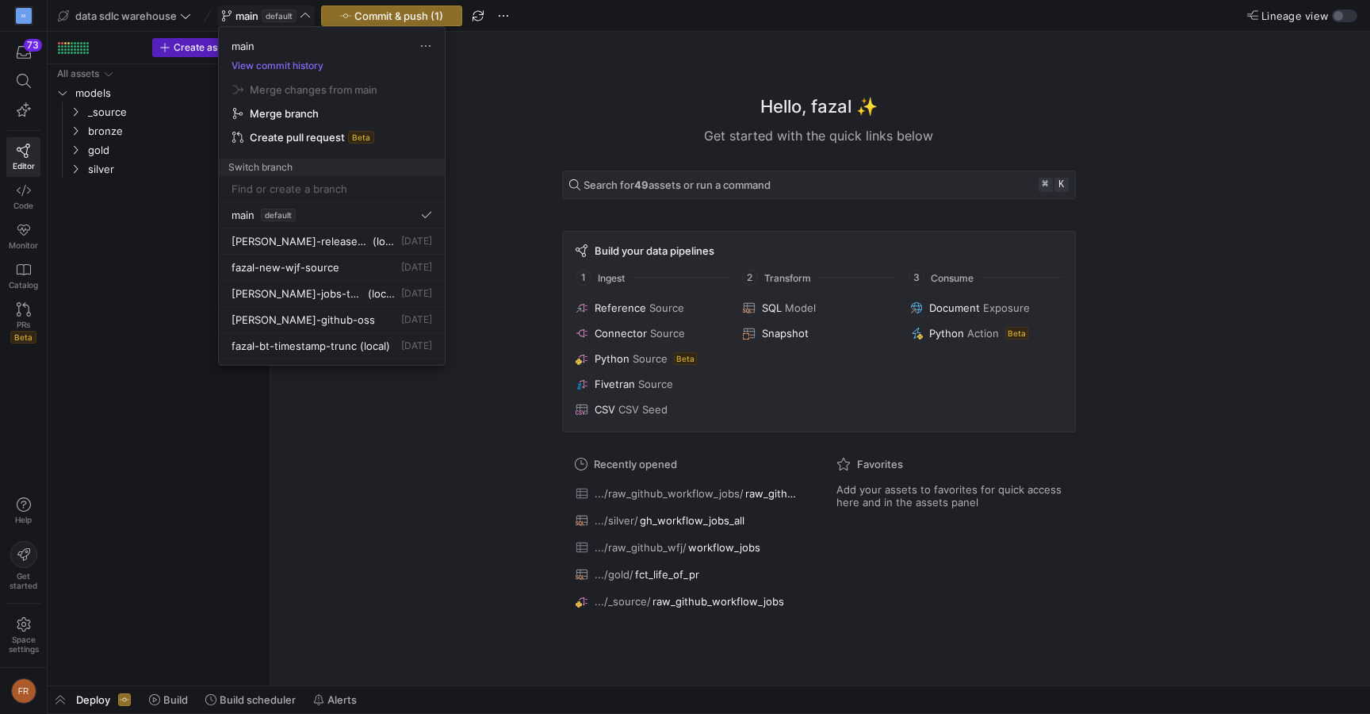
click at [309, 192] on input at bounding box center [332, 188] width 201 height 13
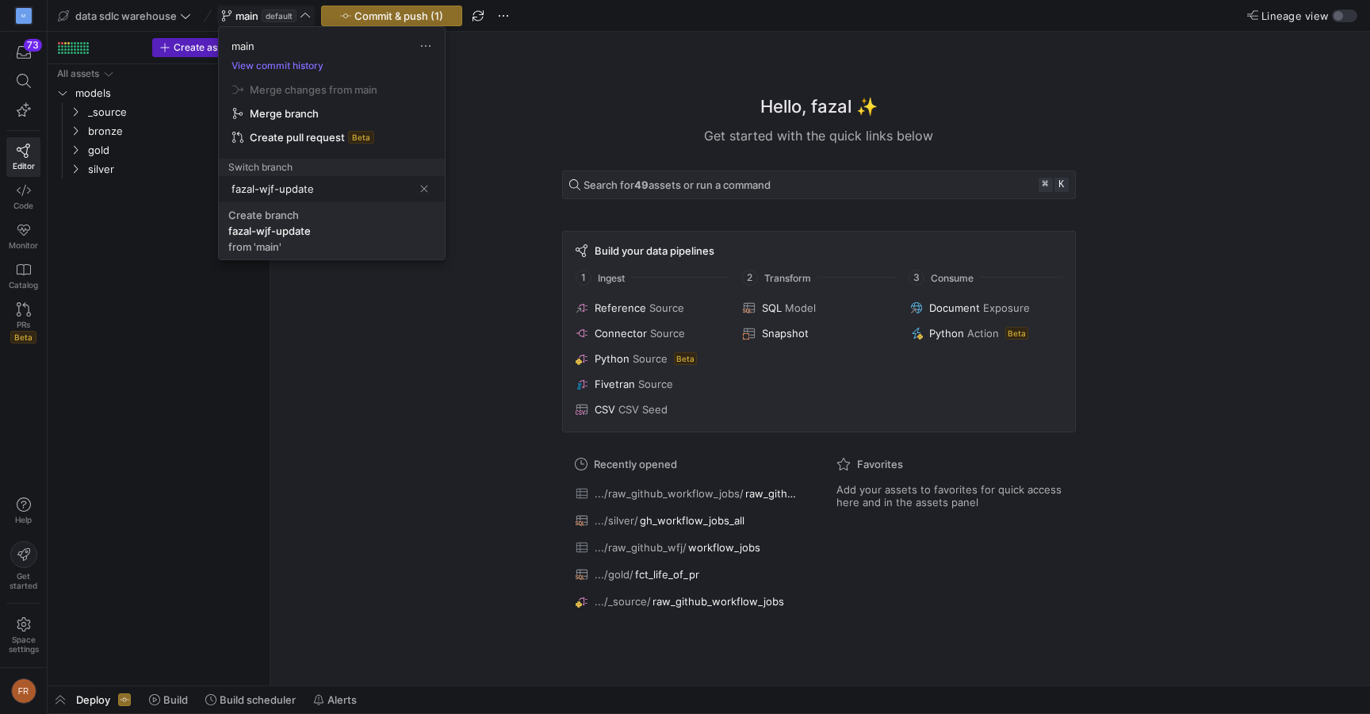
type input "fazal-wjf-update"
click at [333, 229] on span "Create [PERSON_NAME]-wjf-update from 'main'" at bounding box center [331, 231] width 207 height 44
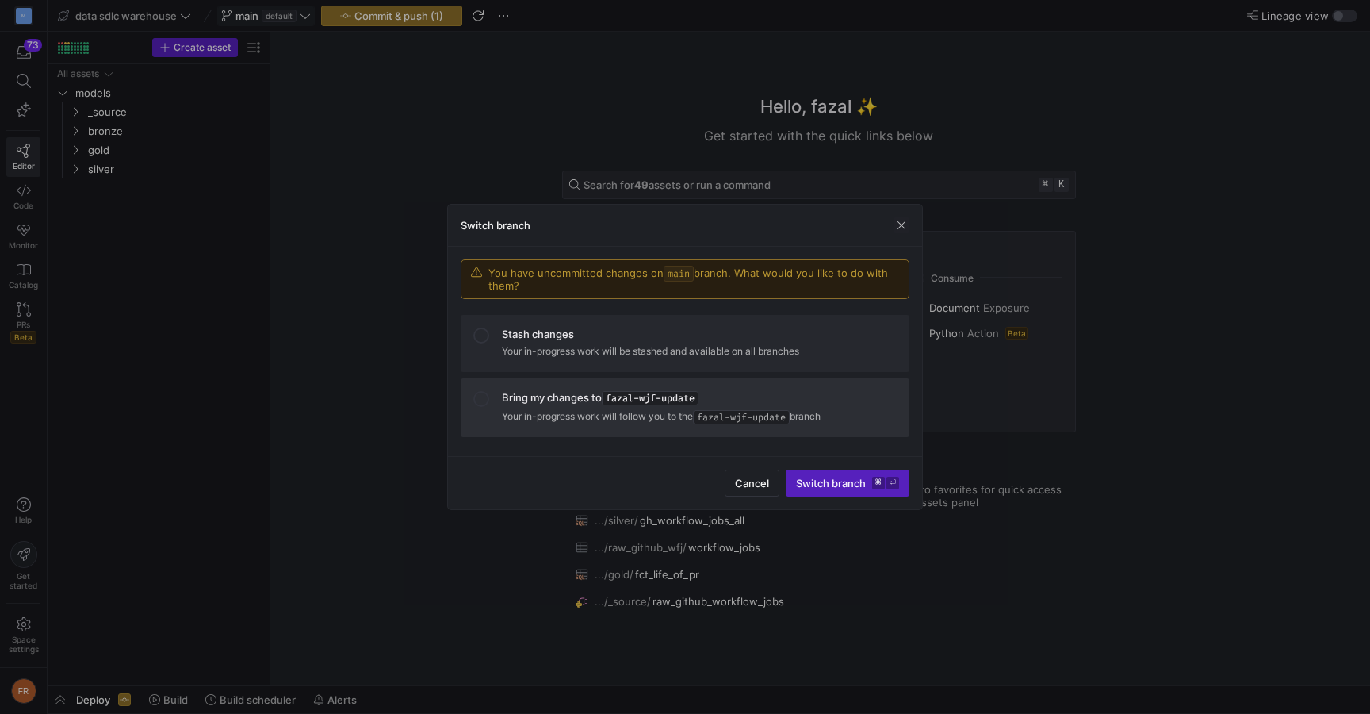
click at [637, 403] on span "fazal-wjf-update" at bounding box center [650, 398] width 97 height 14
click at [869, 478] on span "Switch branch ⌘ ⏎" at bounding box center [847, 483] width 103 height 13
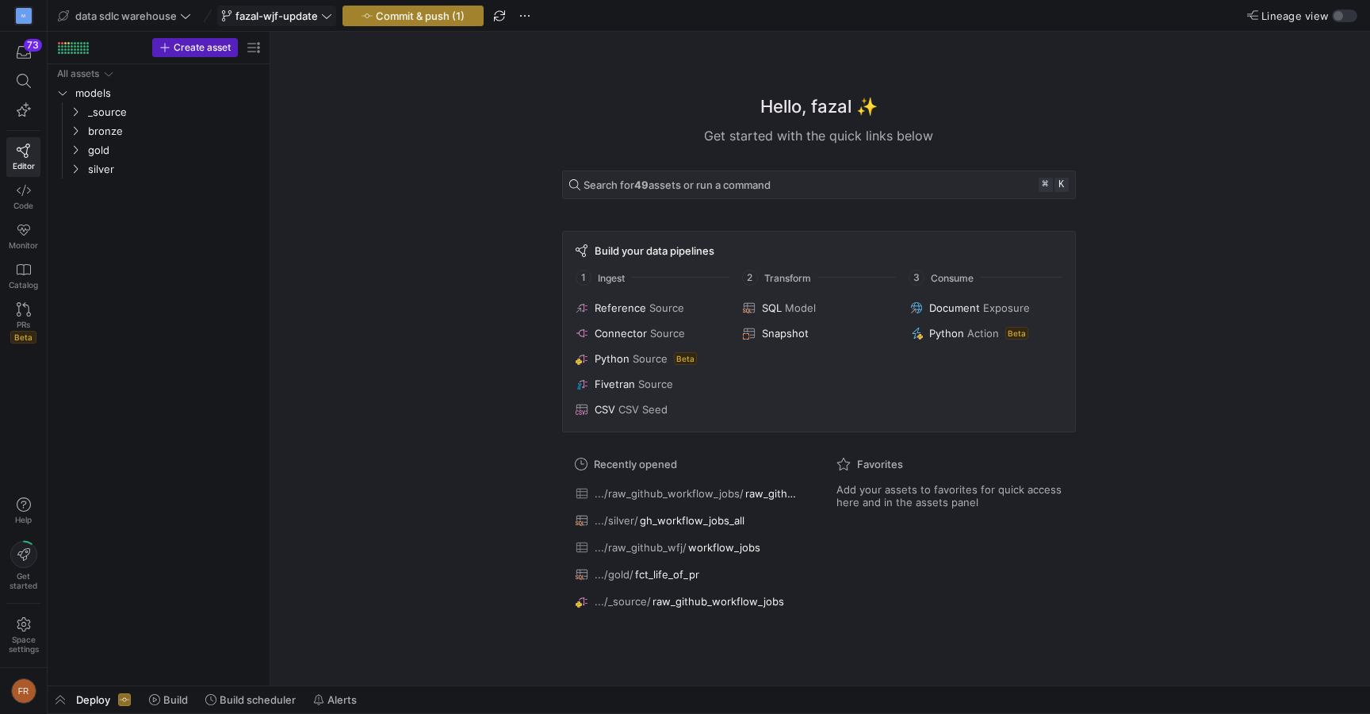
click at [410, 17] on span "Commit & push (1)" at bounding box center [420, 16] width 89 height 13
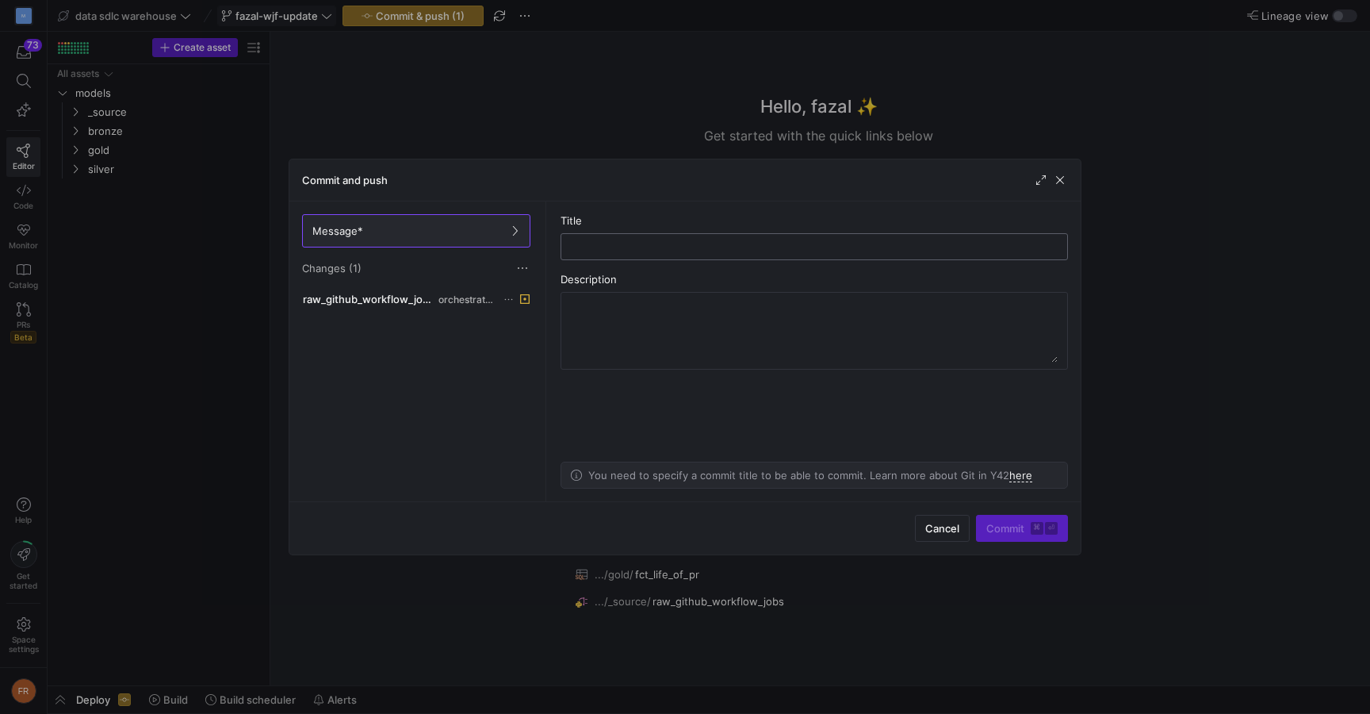
click at [648, 256] on div at bounding box center [814, 246] width 480 height 25
click at [460, 303] on span "orchestrations" at bounding box center [466, 299] width 56 height 11
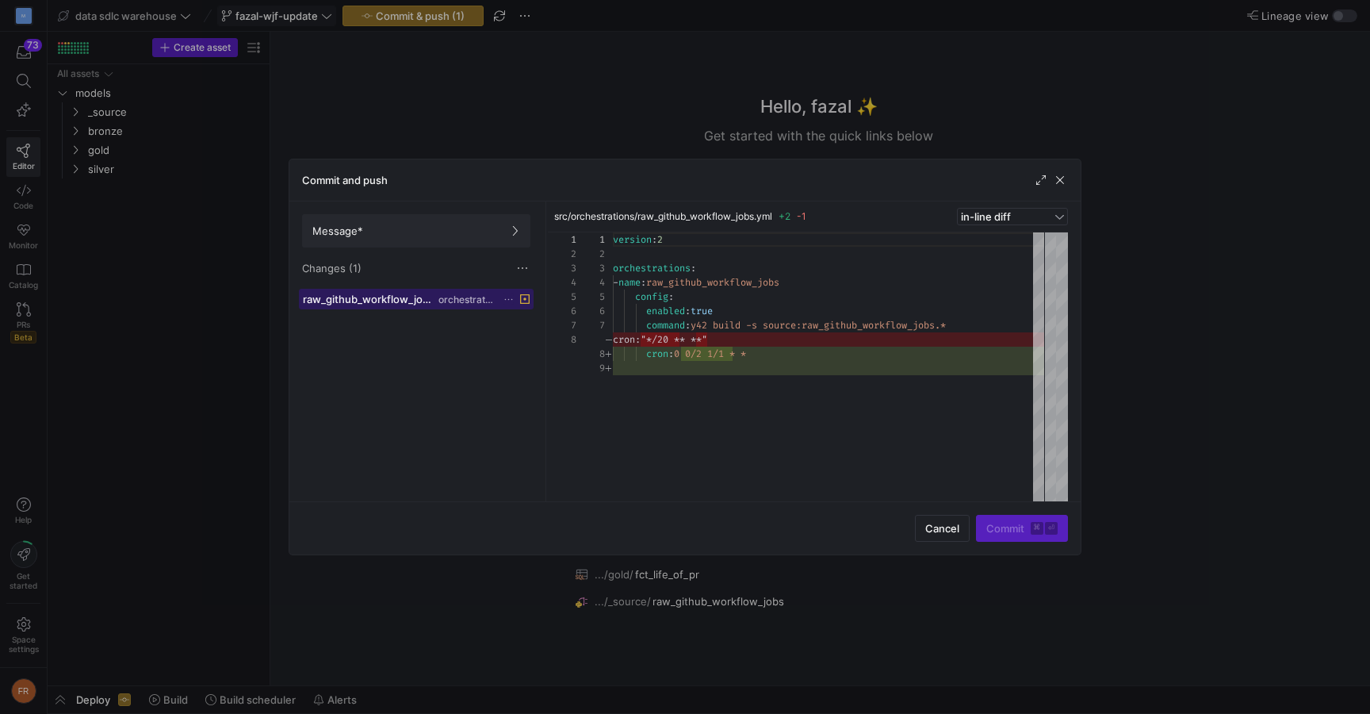
scroll to position [114, 0]
click at [447, 237] on span at bounding box center [416, 231] width 227 height 32
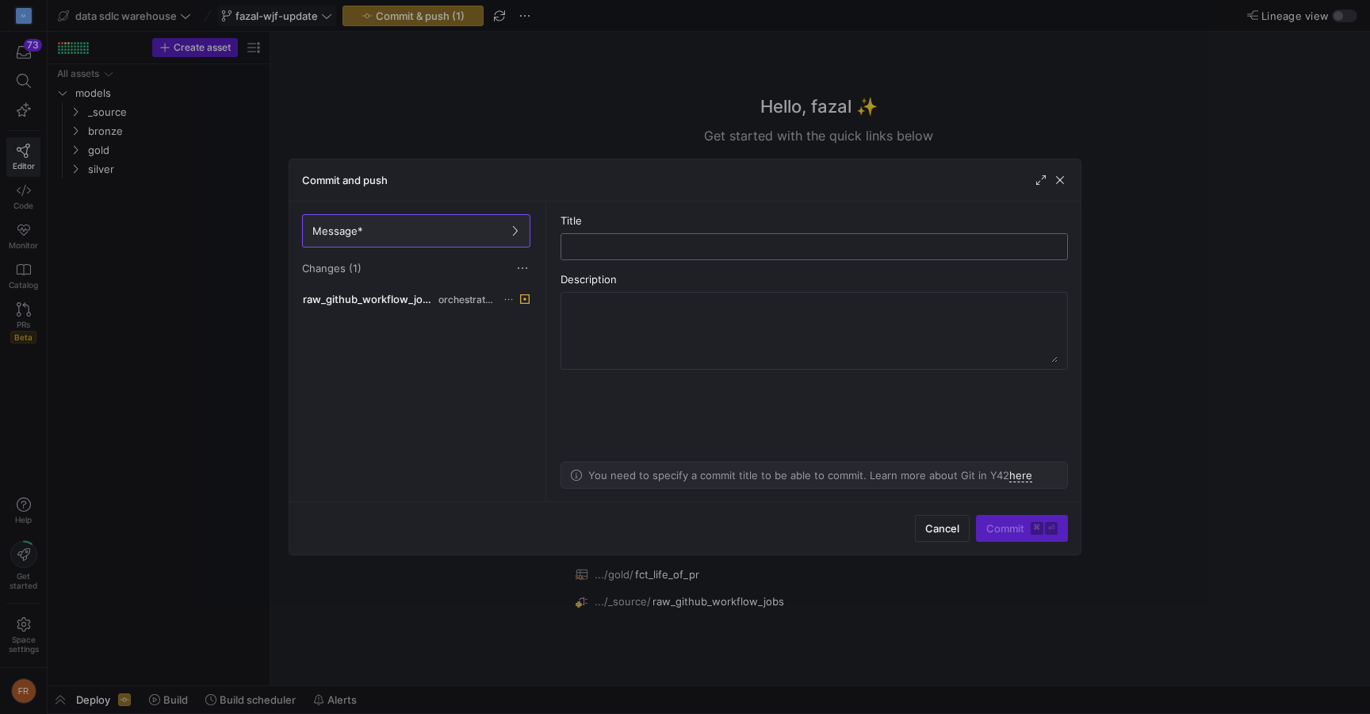
click at [617, 245] on input "text" at bounding box center [814, 246] width 480 height 13
type input "[MEDICAL_DATA] freq"
click at [1025, 529] on span "Commit ⌘ ⏎" at bounding box center [1021, 528] width 71 height 13
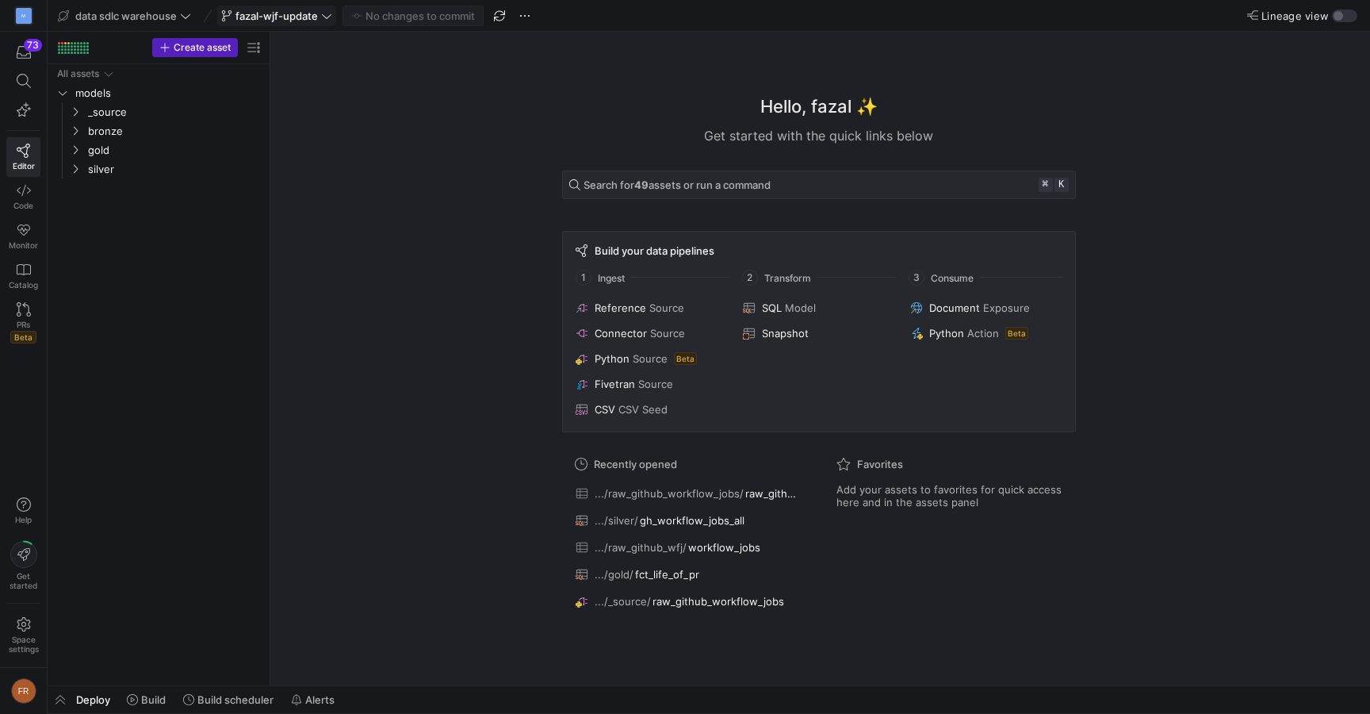
click at [1307, 13] on span "Lineage view" at bounding box center [1294, 16] width 67 height 13
click at [1332, 13] on button "Lineage view" at bounding box center [1344, 16] width 25 height 13
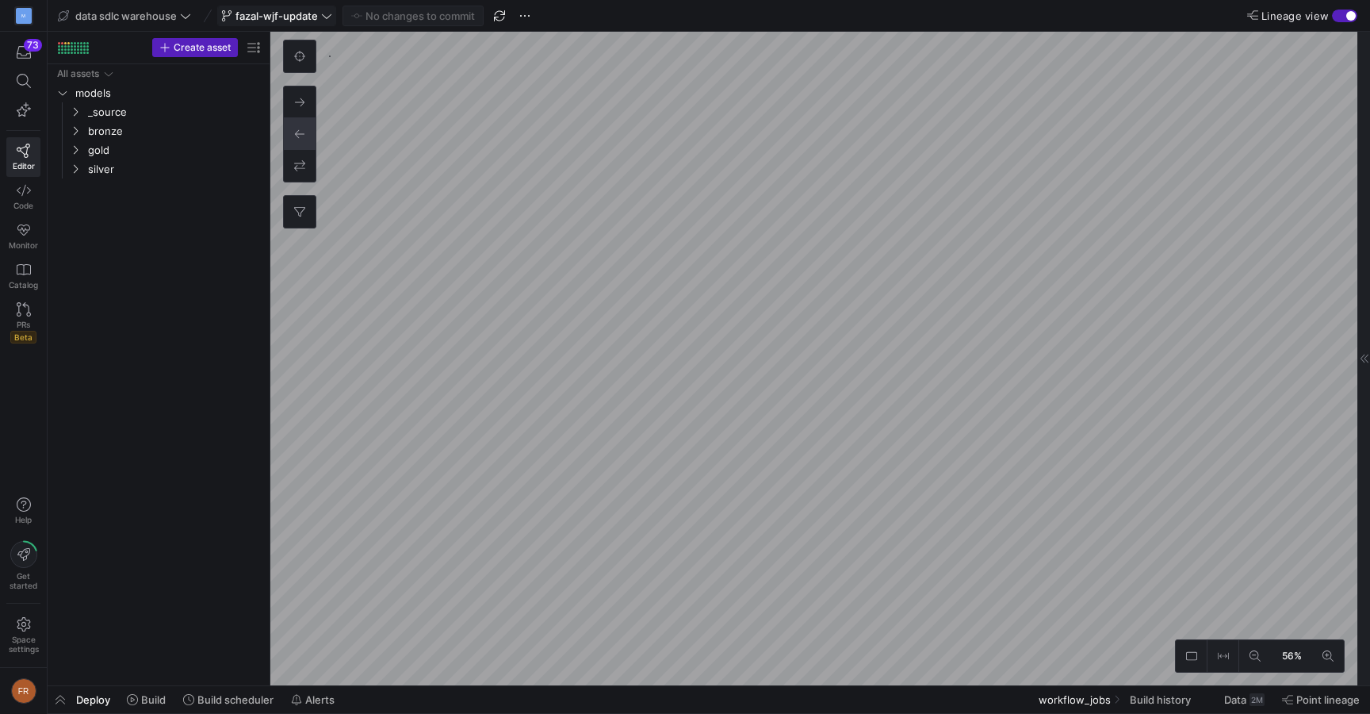
scroll to position [0, 6]
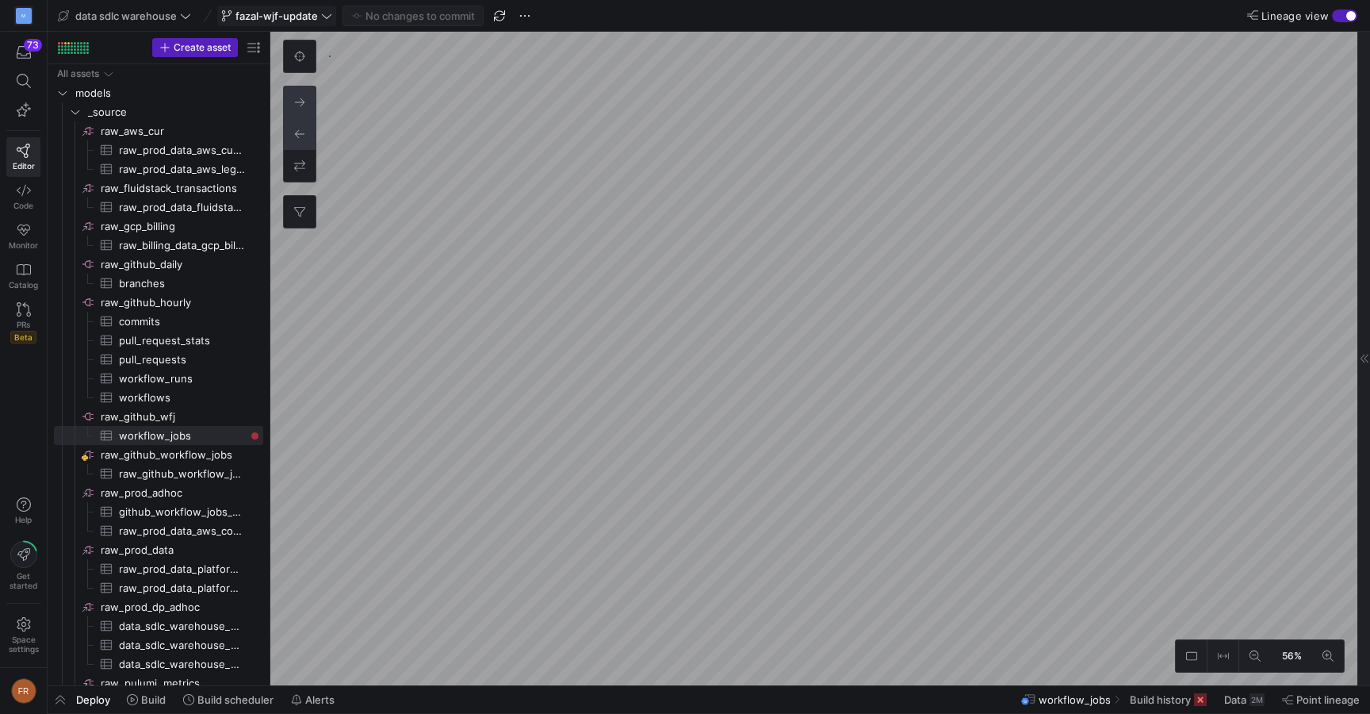
click at [297, 98] on icon at bounding box center [299, 102] width 11 height 11
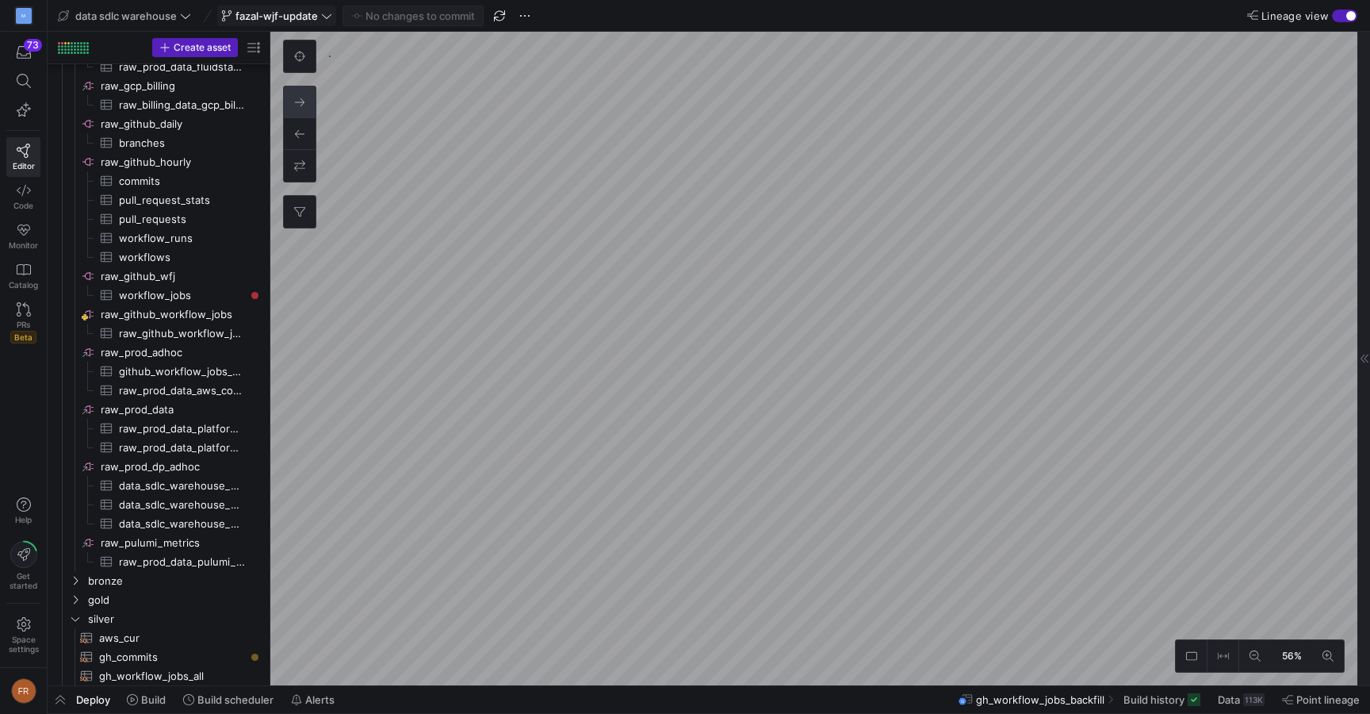
scroll to position [159, 0]
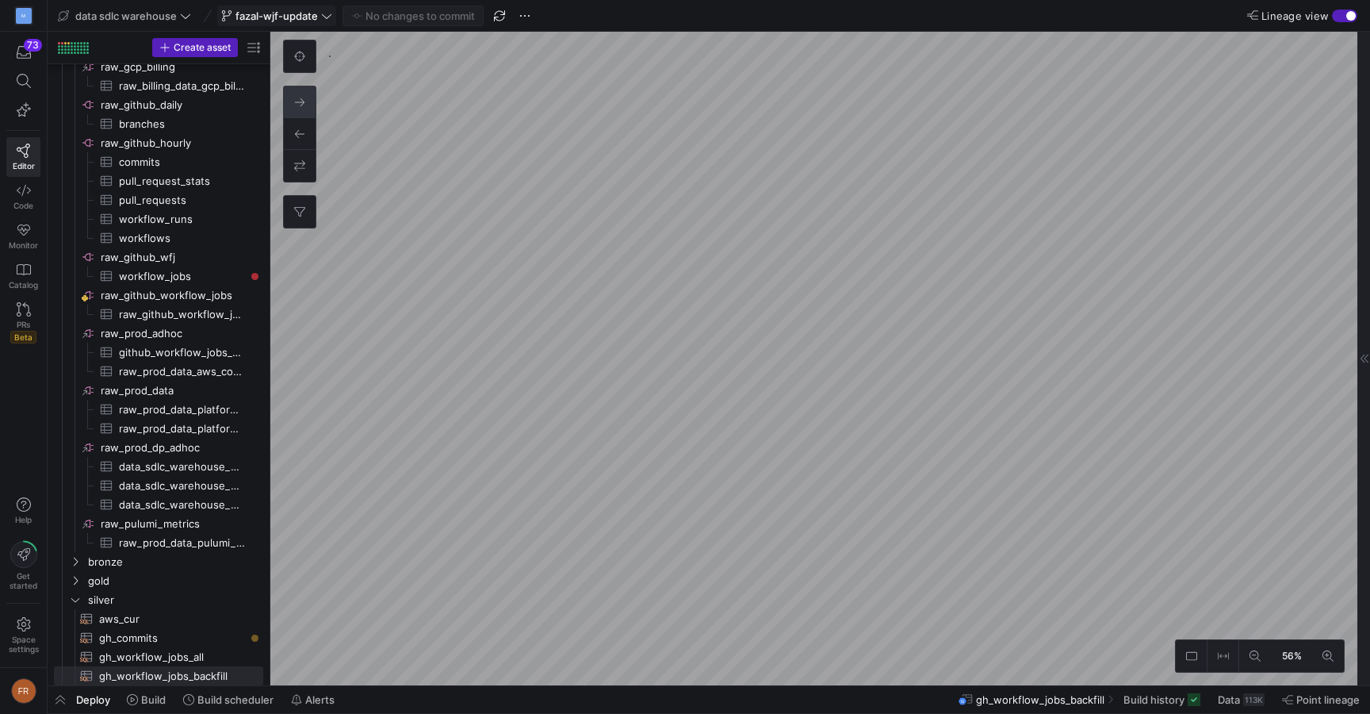
click at [1303, 22] on y42-top-nav "data sdlc warehouse fazal-wjf-update No changes to commit Lineage view" at bounding box center [709, 16] width 1322 height 32
click at [1305, 13] on span "Lineage view" at bounding box center [1294, 16] width 67 height 13
click at [1332, 13] on button "Lineage view" at bounding box center [1344, 16] width 25 height 13
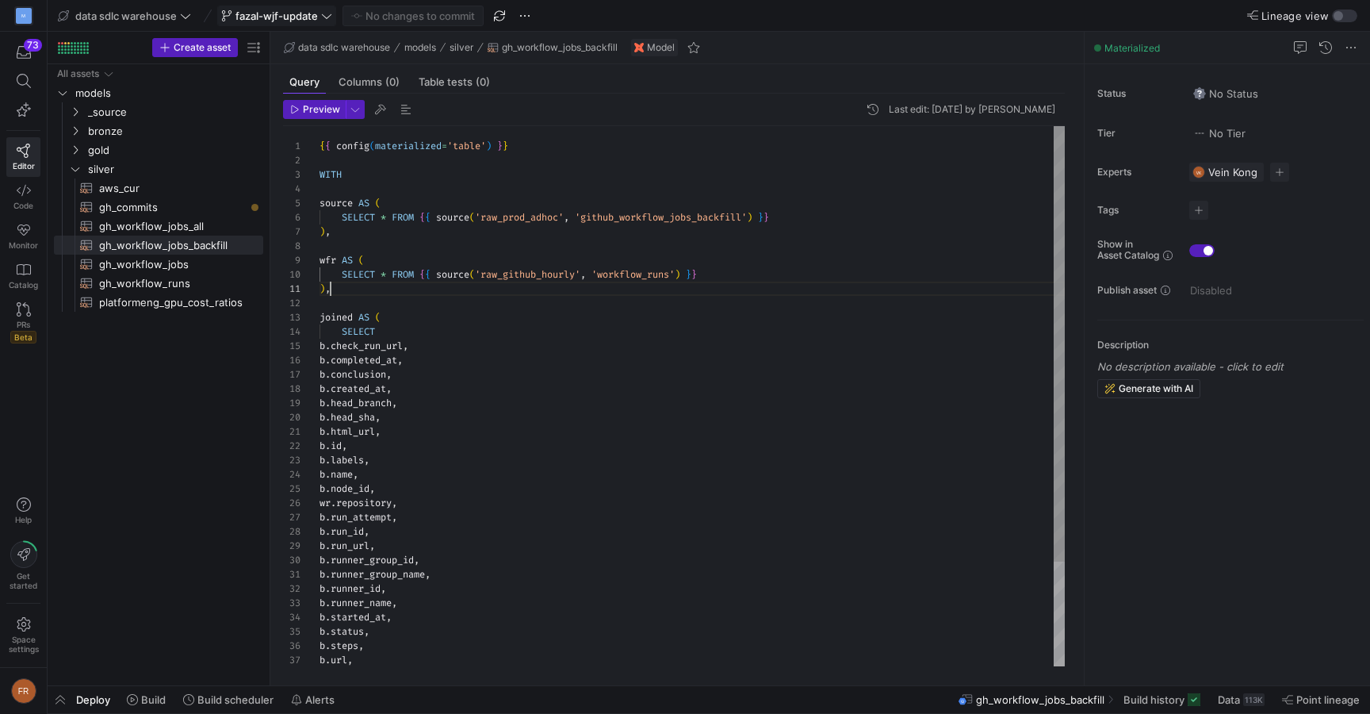
scroll to position [0, 11]
click at [504, 284] on div "wfr AS ( SELECT * FROM { { source ( 'raw_github_hourly' , 'workflow_runs' ) } }…" at bounding box center [692, 460] width 745 height 669
click at [500, 340] on div "wfr AS ( SELECT * FROM { { source ( 'raw_github_hourly' , 'workflow_runs' ) } }…" at bounding box center [692, 460] width 745 height 669
click at [452, 245] on div at bounding box center [685, 357] width 1370 height 714
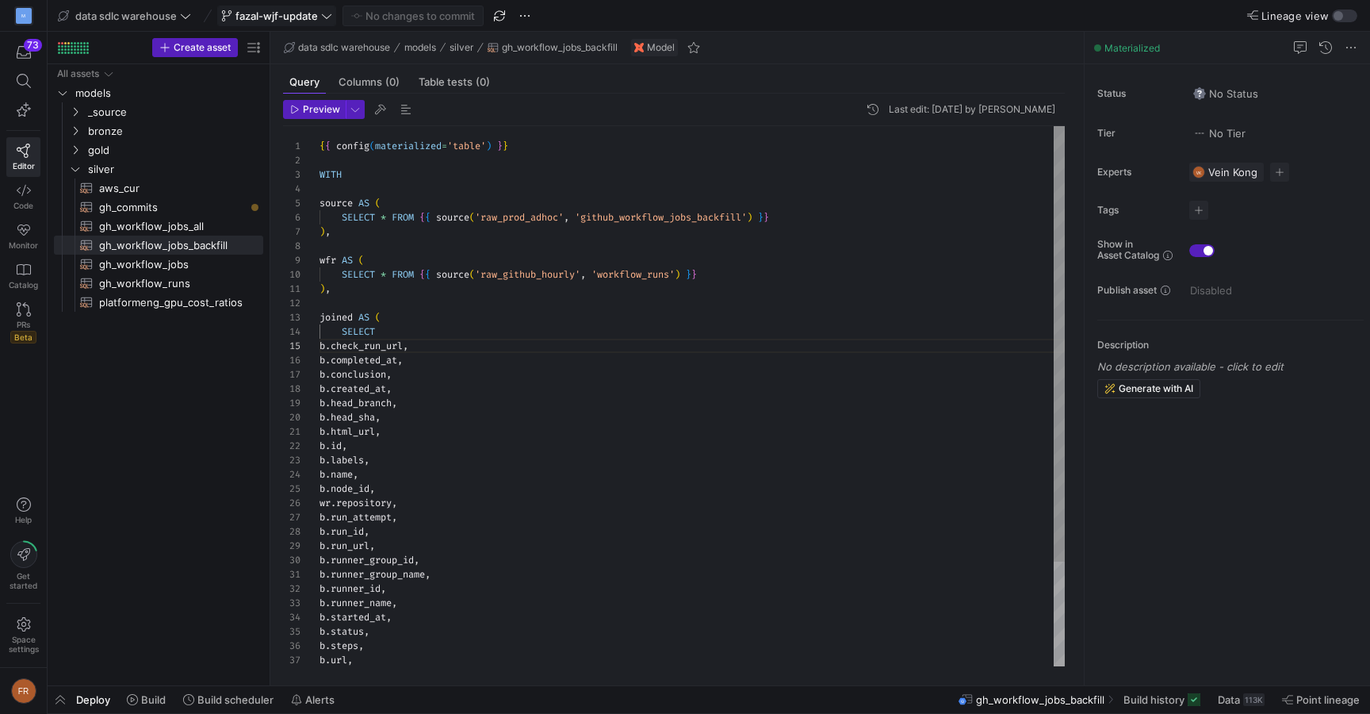
type textarea "{{ config(materialized='table') }} WITH source AS ( SELECT * FROM {{ source('ra…"
click at [332, 260] on div "wfr AS ( SELECT * FROM { { source ( 'raw_github_hourly' , 'workflow_runs' ) } }…" at bounding box center [692, 460] width 745 height 669
click at [1340, 13] on div "button" at bounding box center [1339, 16] width 10 height 10
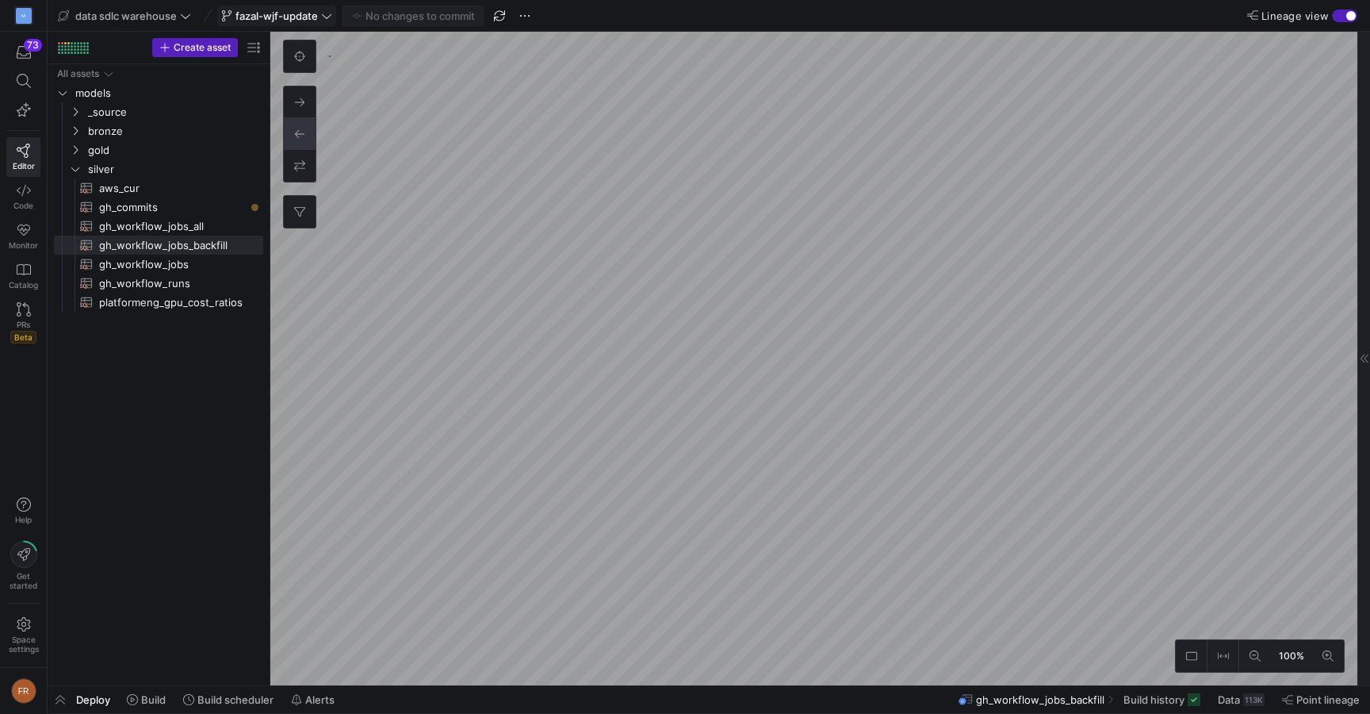
type textarea "WITH backfill AS ( SELECT * FROM {{ ref('gh_workflow_jobs_backfill') }} ), jobs…"
click at [74, 109] on icon "Press SPACE to select this row." at bounding box center [75, 112] width 11 height 10
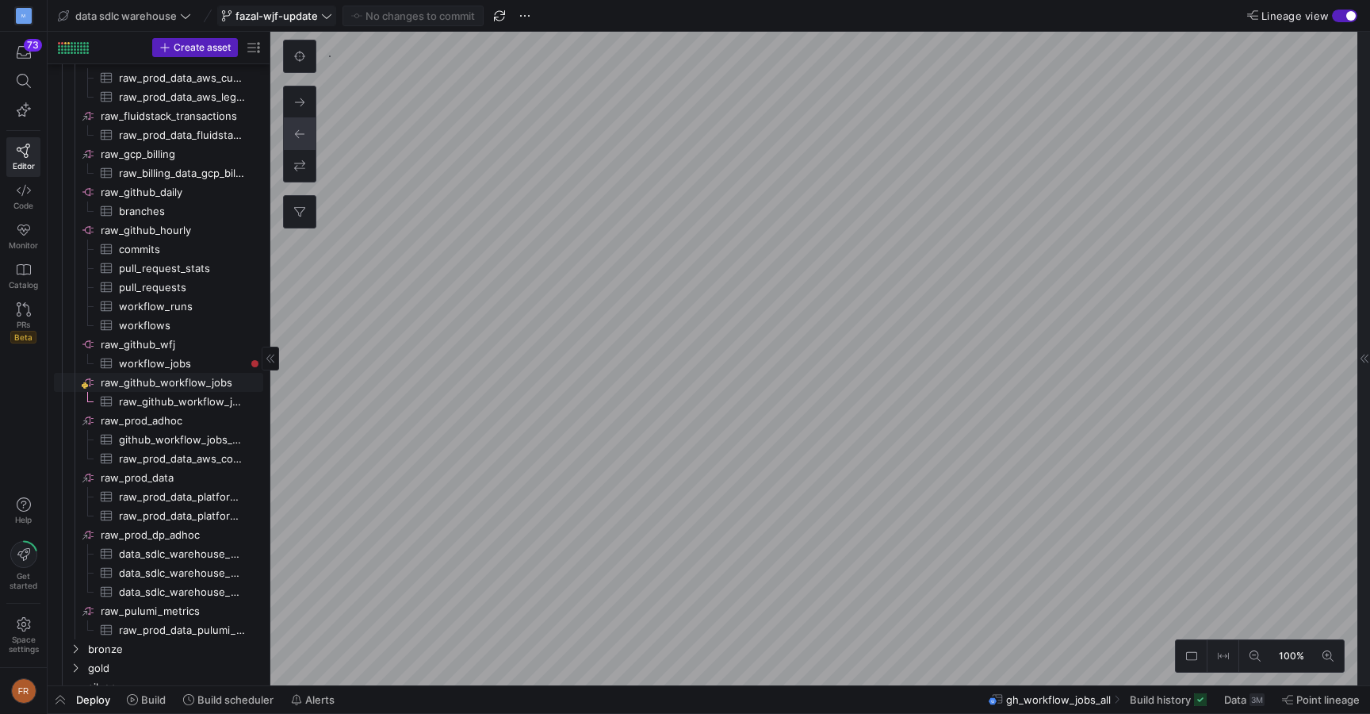
scroll to position [82, 0]
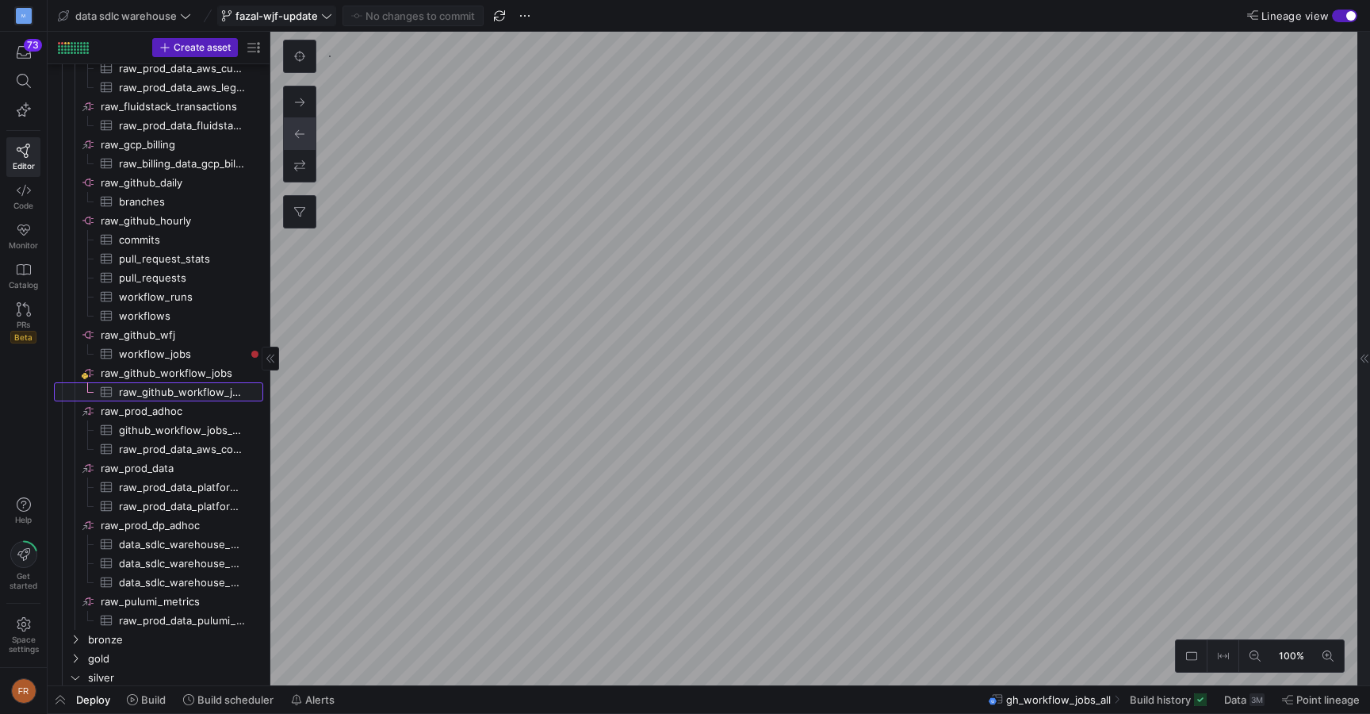
click at [179, 392] on span "raw_github_workflow_jobs​​​​​​​​​" at bounding box center [182, 392] width 126 height 18
click at [505, 17] on span "button" at bounding box center [499, 15] width 19 height 19
click at [297, 101] on icon at bounding box center [299, 102] width 11 height 11
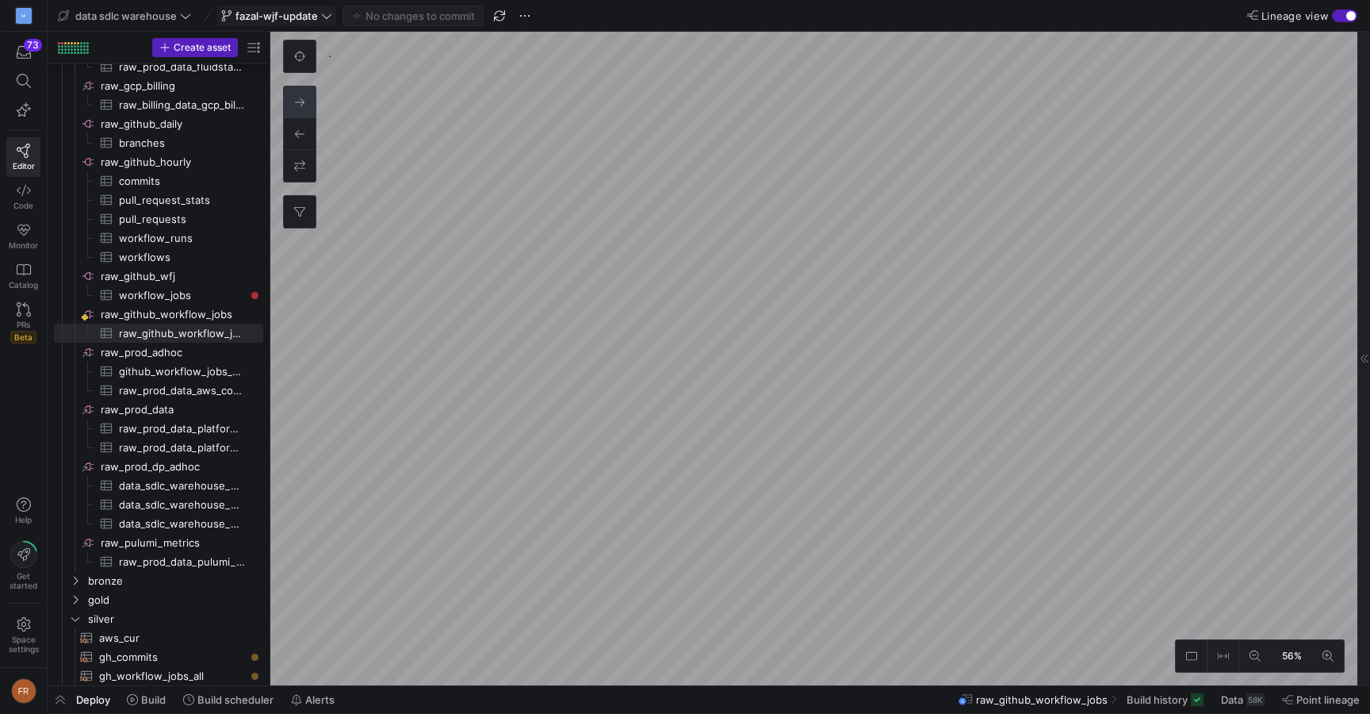
click at [624, 15] on y42-top-nav "data sdlc warehouse fazal-wjf-update No changes to commit Lineage view" at bounding box center [709, 16] width 1322 height 32
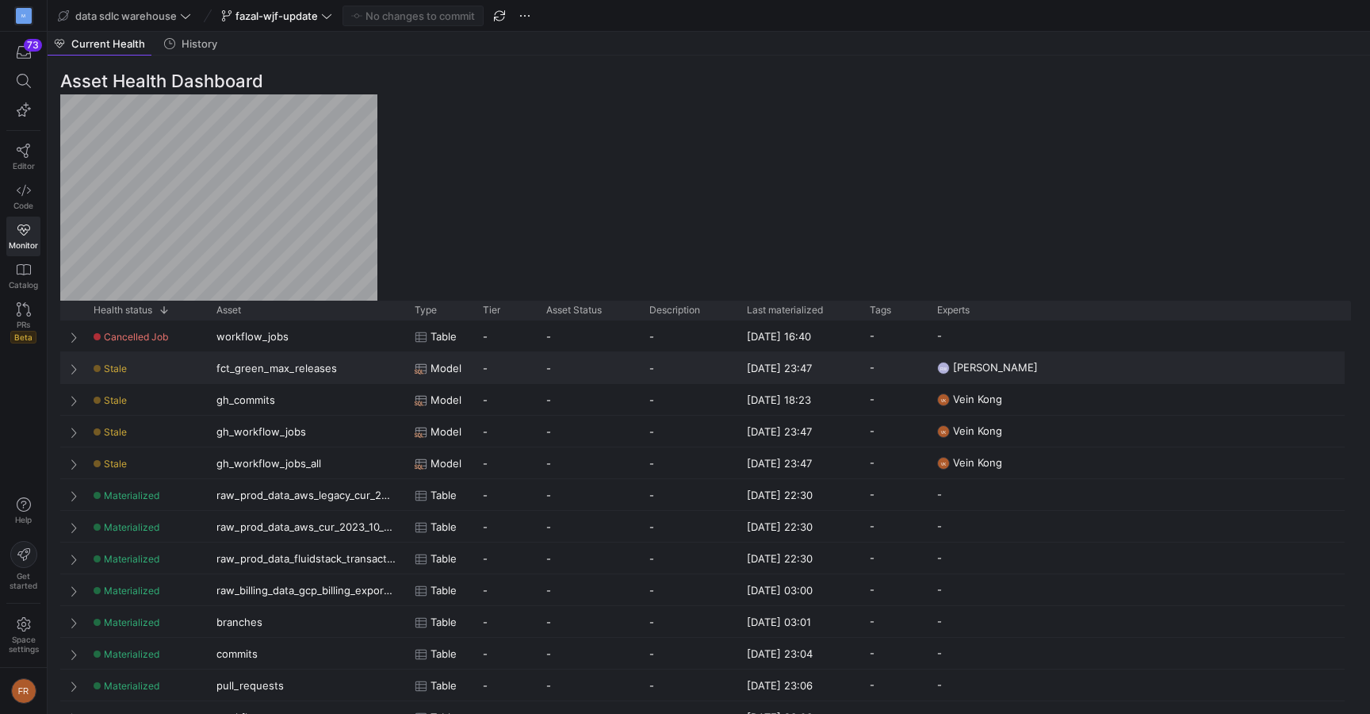
click at [358, 374] on div "fct_green_max_releases" at bounding box center [306, 367] width 198 height 31
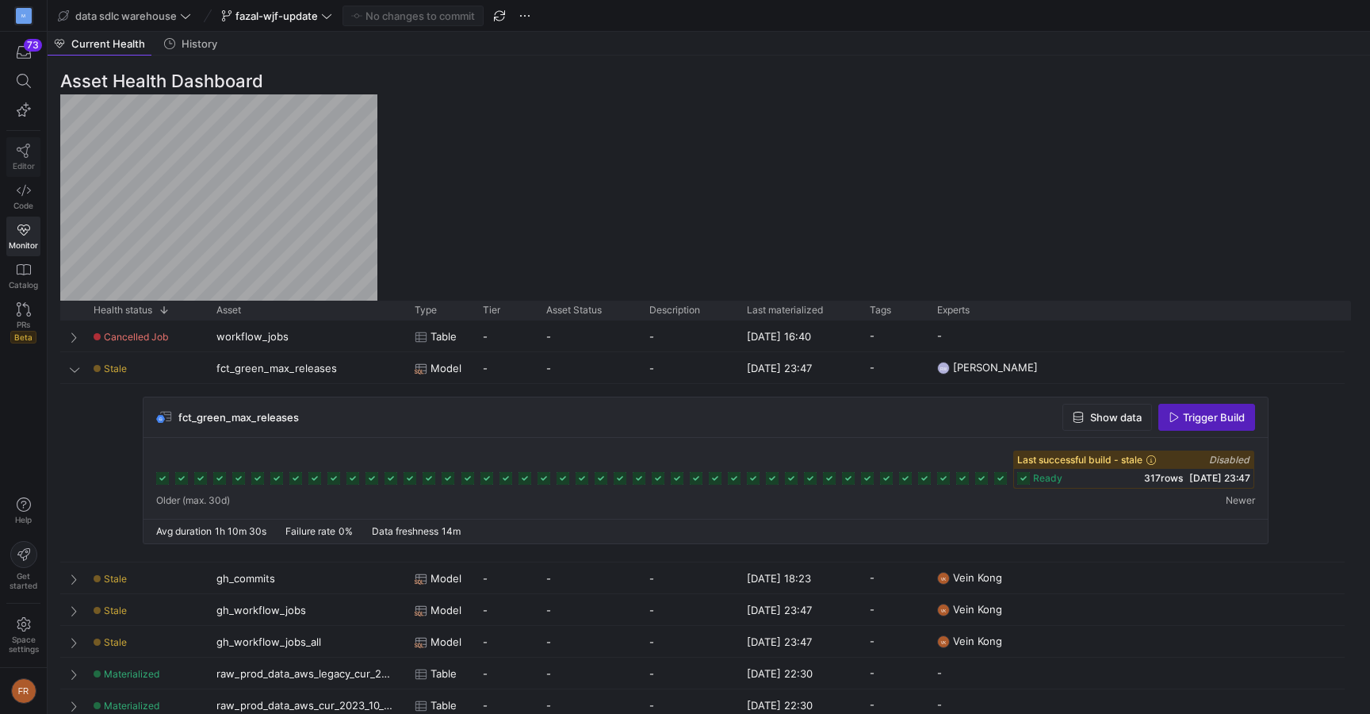
click at [37, 149] on link "Editor" at bounding box center [23, 157] width 34 height 40
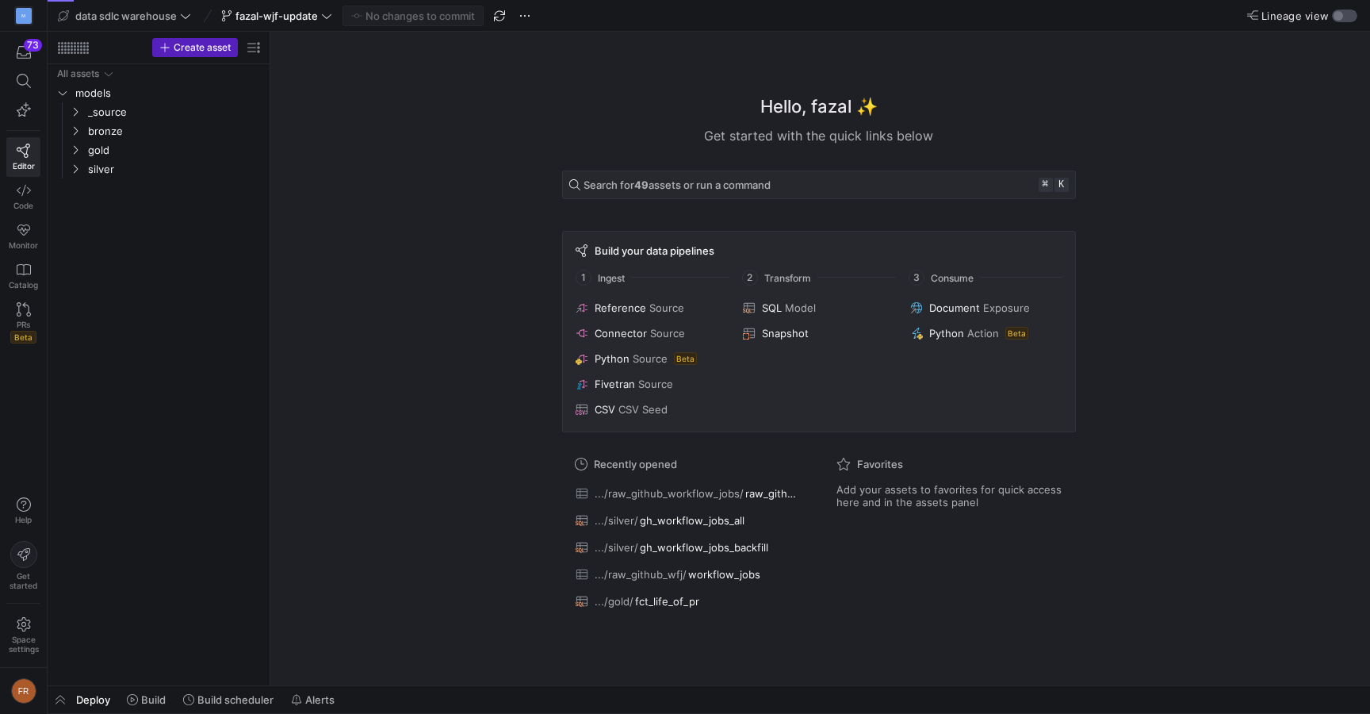
click at [1351, 10] on div "button" at bounding box center [1344, 16] width 25 height 13
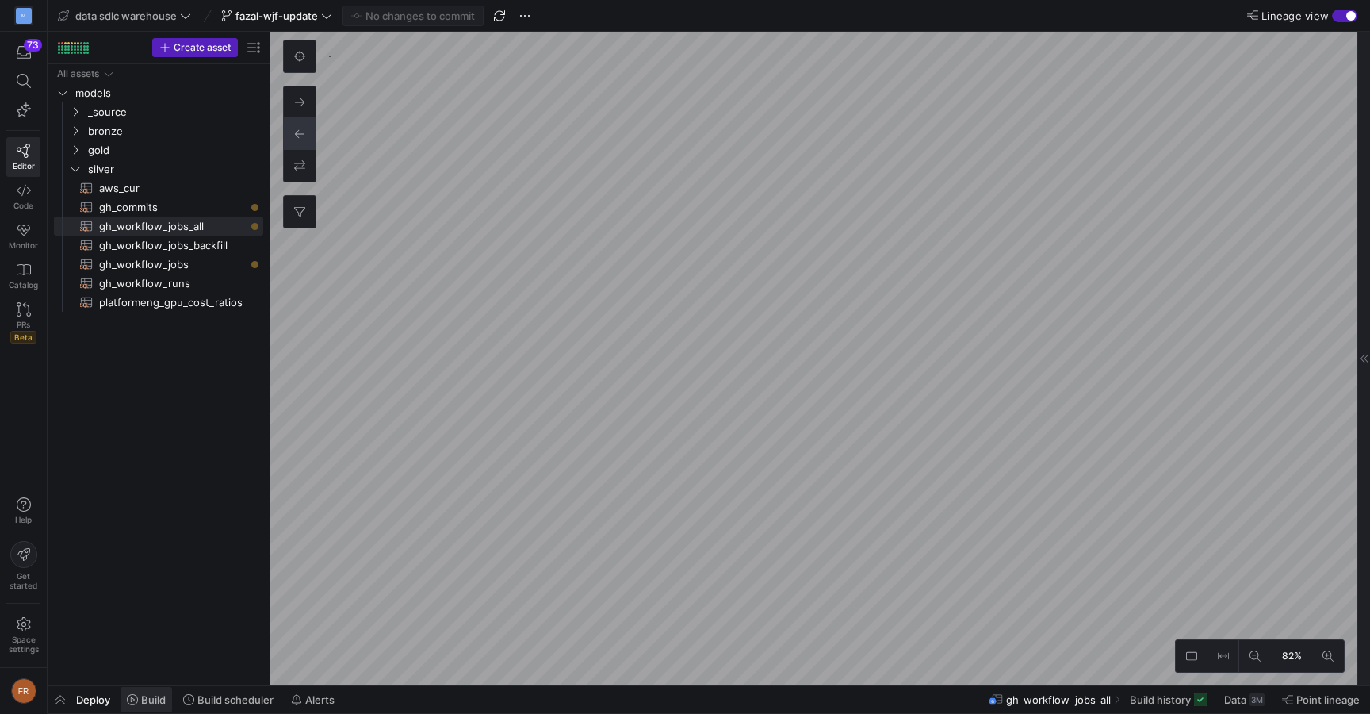
click at [165, 699] on span "Build" at bounding box center [153, 699] width 25 height 13
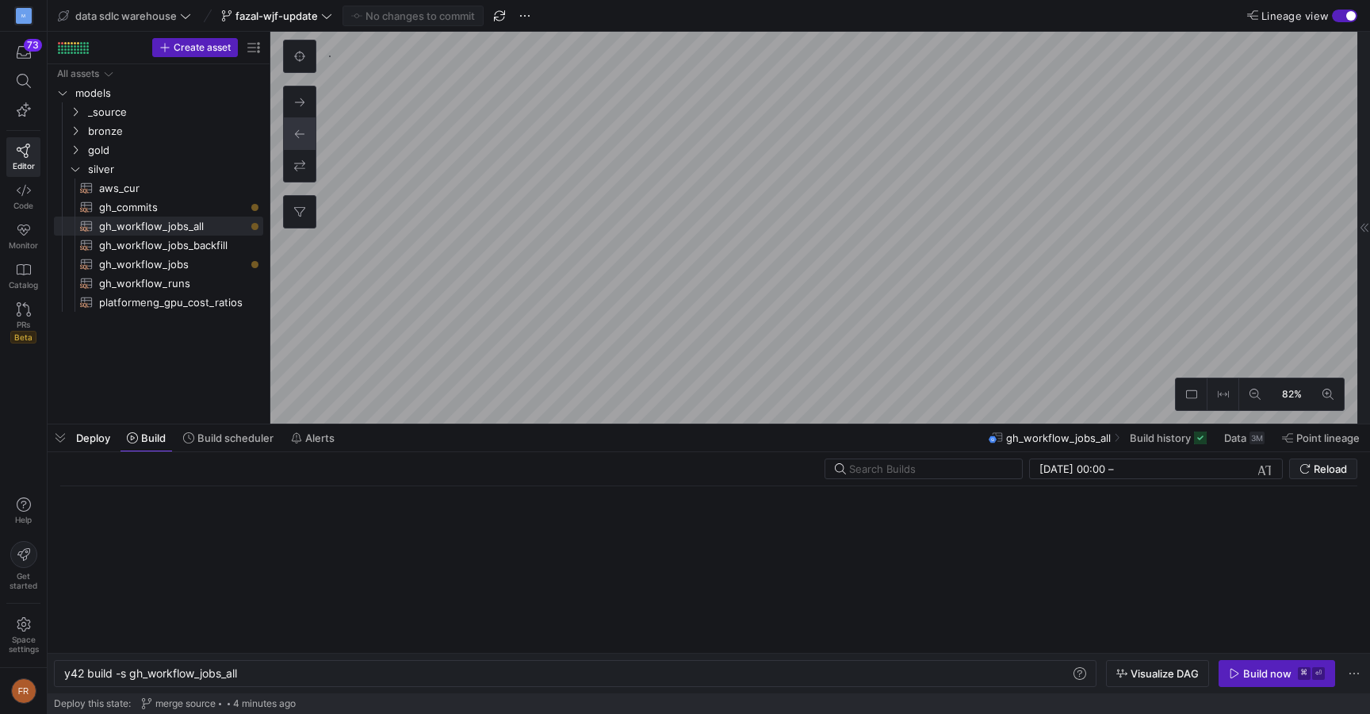
scroll to position [0, 175]
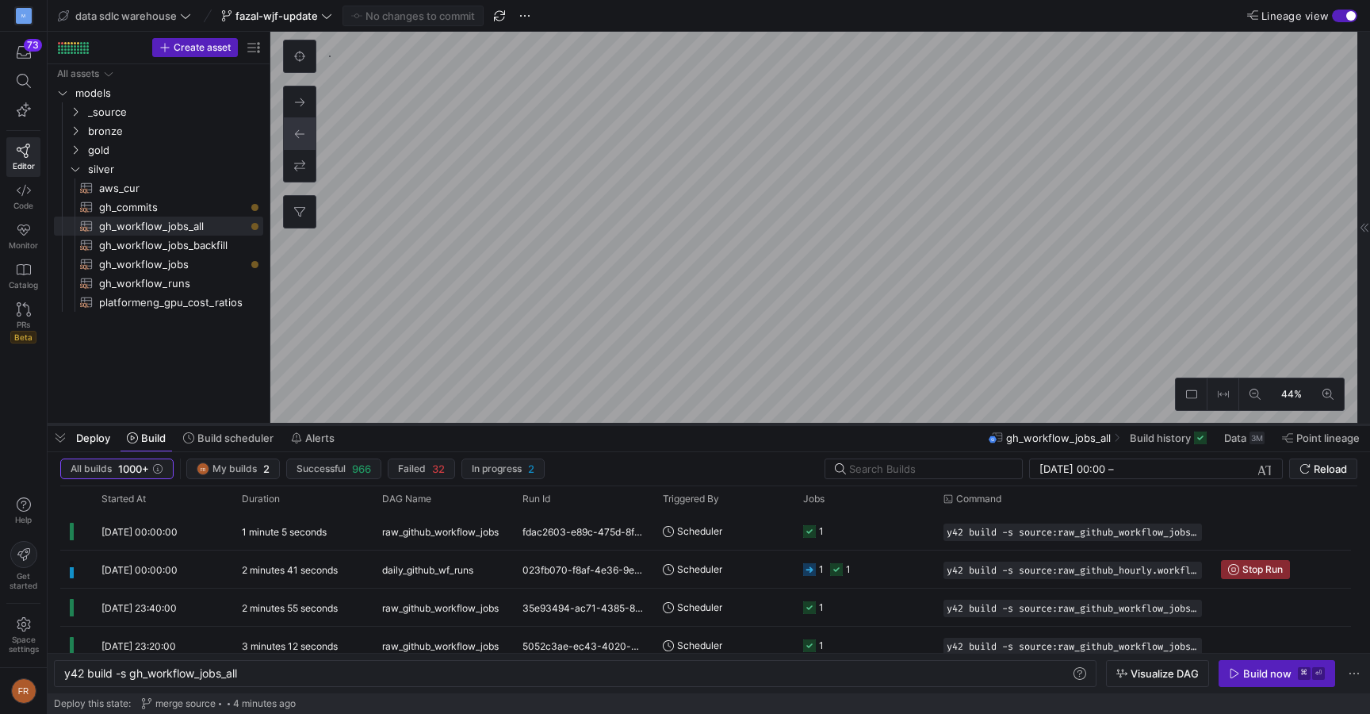
type textarea "{{ config(materialized='table') }} WITH source AS ( SELECT * FROM {{ source('ra…"
type textarea "y42 build -s gh_workflow_jobs_backfill"
type textarea "WITH backfill AS ( SELECT * FROM {{ ref('gh_workflow_jobs_backfill') }} ), jobs…"
type textarea "y42 build -s gh_workflow_jobs_all"
click at [1265, 672] on div "Build now" at bounding box center [1267, 673] width 48 height 13
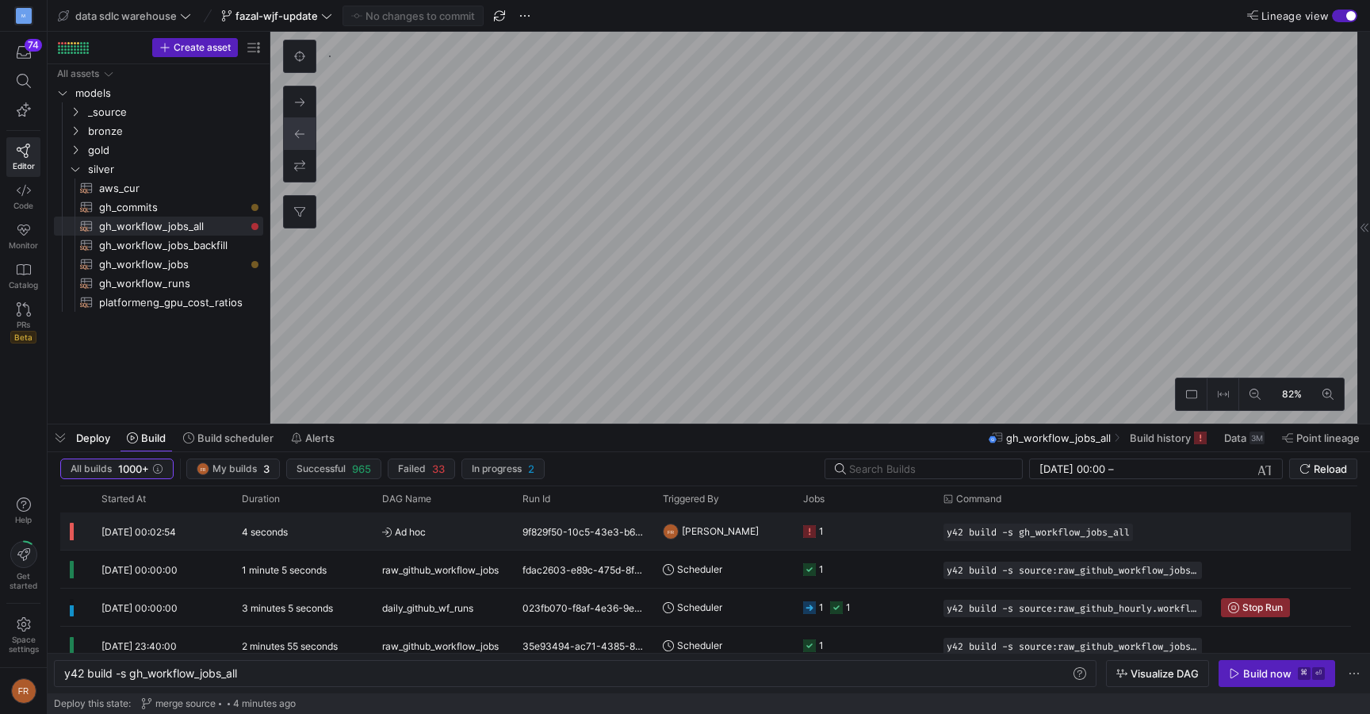
click at [152, 535] on span "14/08/25, 00:02:54" at bounding box center [138, 532] width 75 height 12
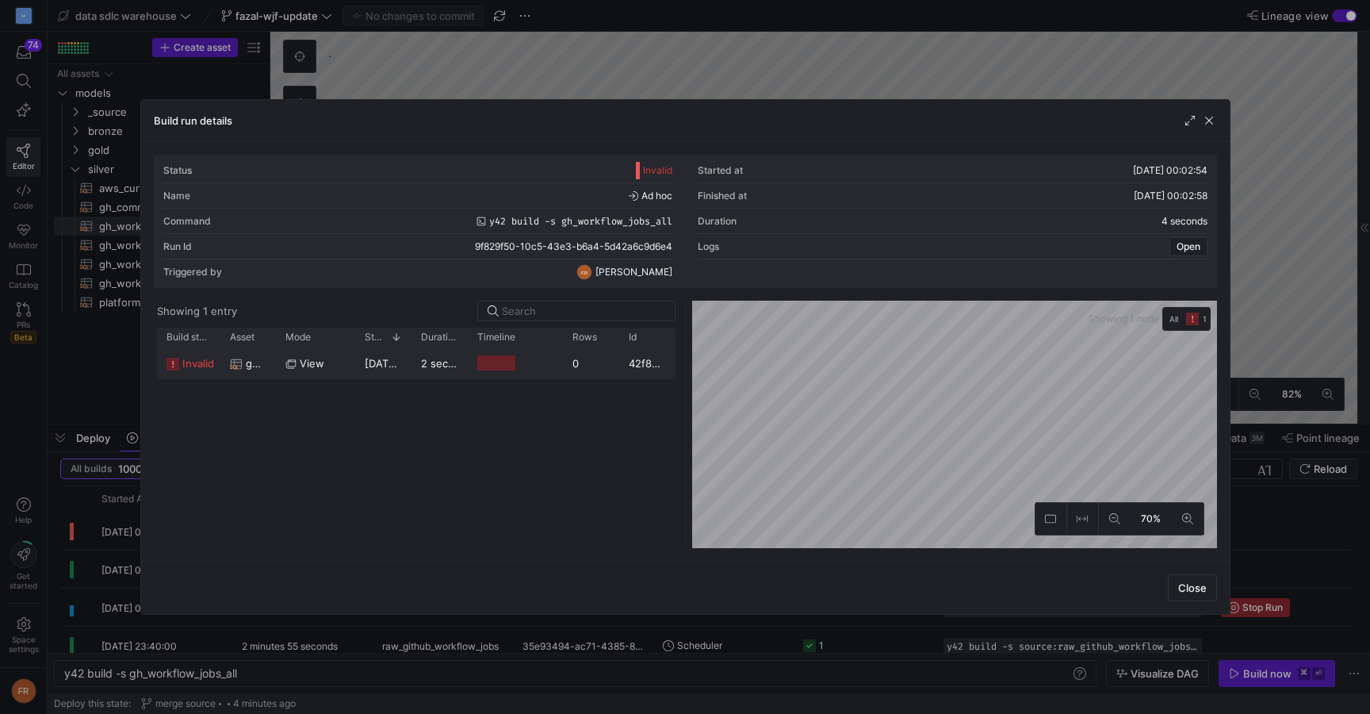
click at [382, 360] on span "14/08/25, 00:02:55" at bounding box center [406, 363] width 82 height 13
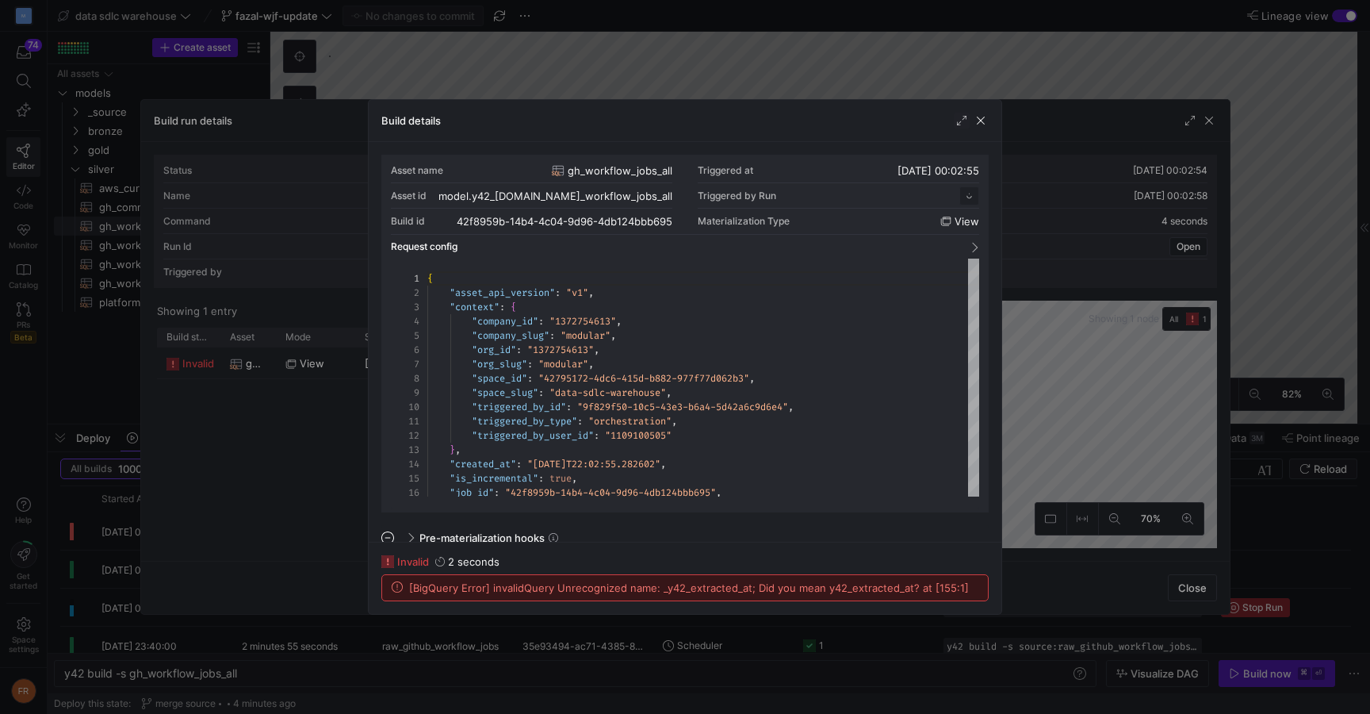
scroll to position [143, 0]
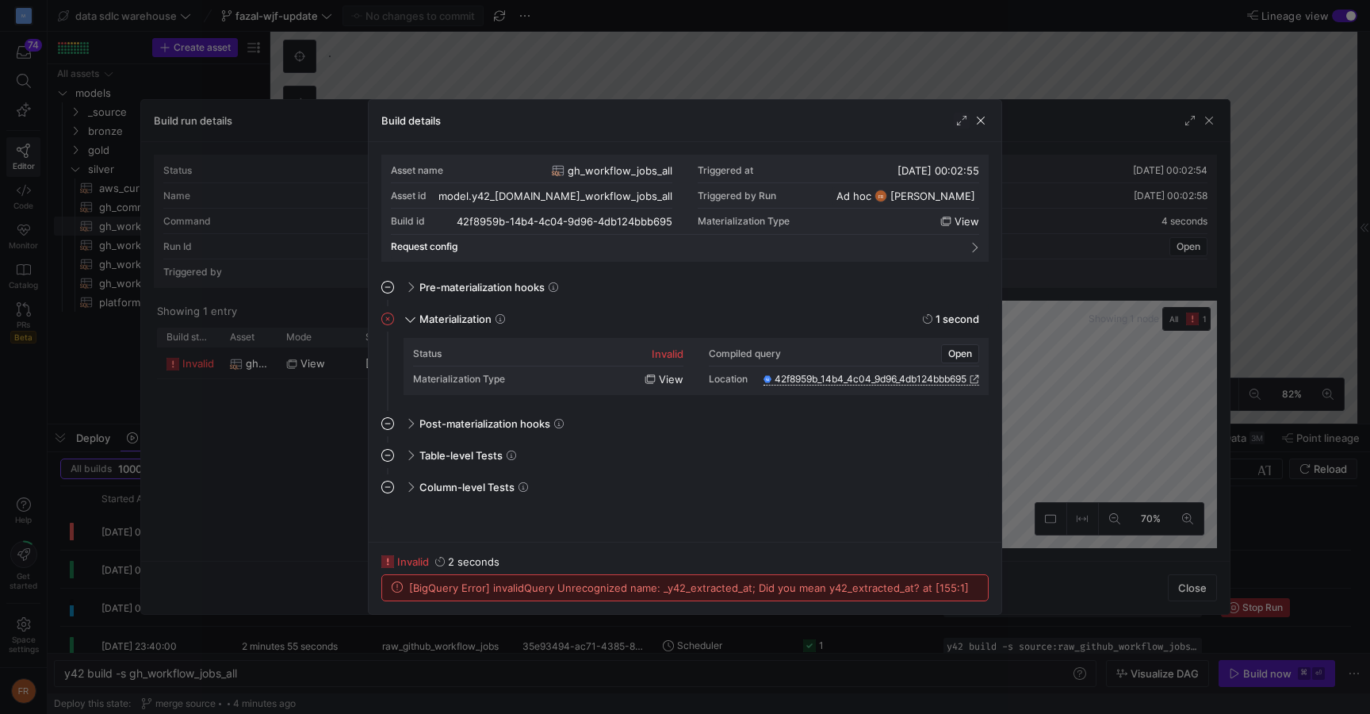
click at [875, 379] on span "42f8959b_14b4_4c04_9d96_4db124bbb695" at bounding box center [871, 378] width 192 height 11
click at [955, 352] on span "Open" at bounding box center [960, 353] width 24 height 11
